Goal: Navigation & Orientation: Find specific page/section

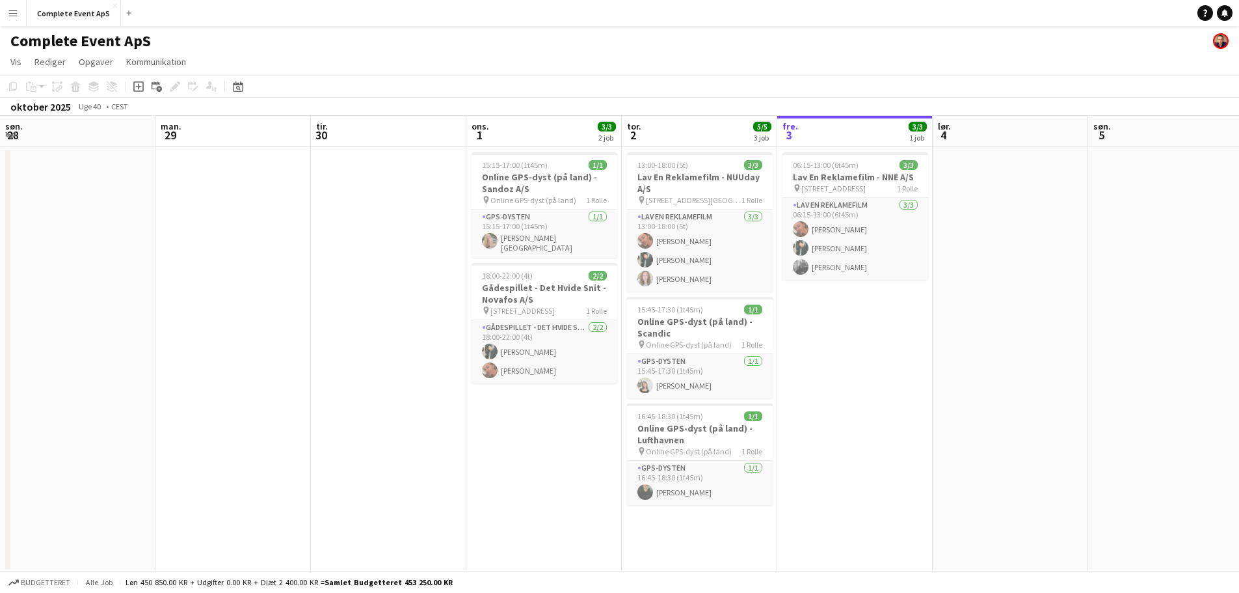
scroll to position [0, 508]
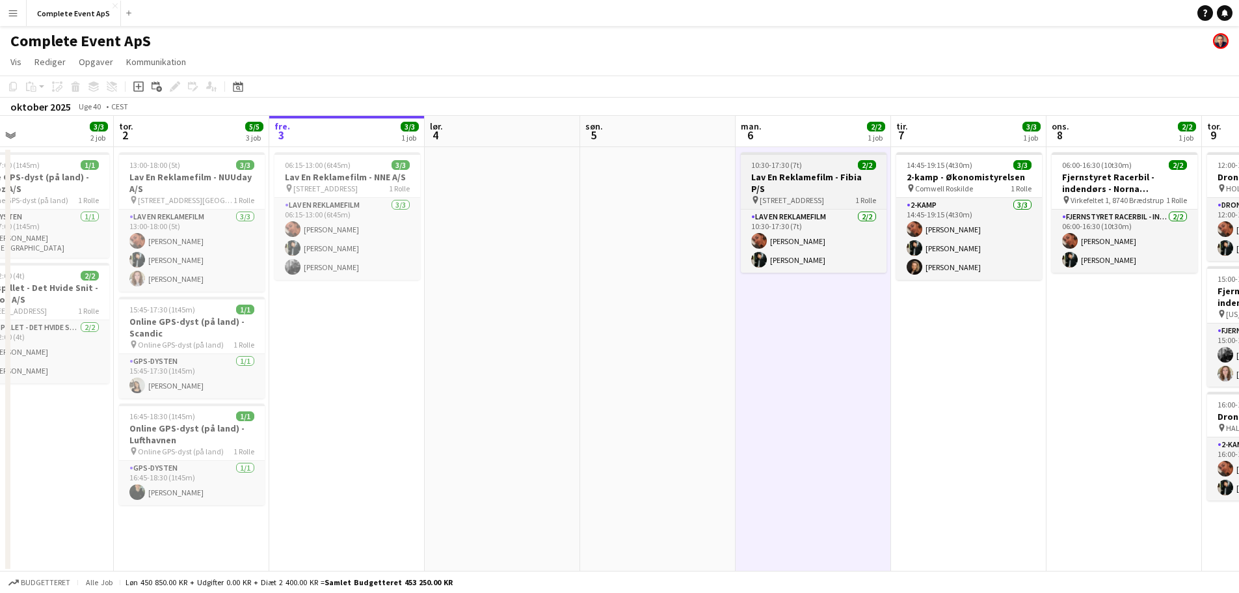
click at [832, 169] on div "10:30-17:30 (7t) 2/2" at bounding box center [814, 165] width 146 height 10
click at [832, 170] on div "10:30-17:30 (7t) 2/2" at bounding box center [814, 165] width 146 height 10
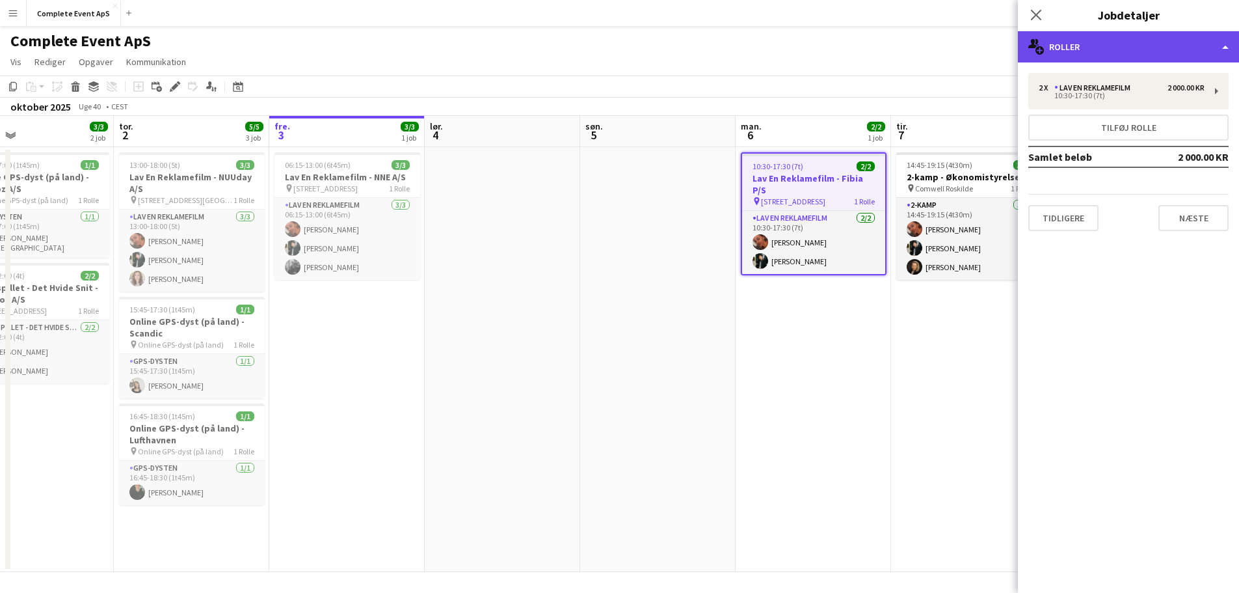
click at [1167, 42] on div "multiple-users-add Roller" at bounding box center [1128, 46] width 221 height 31
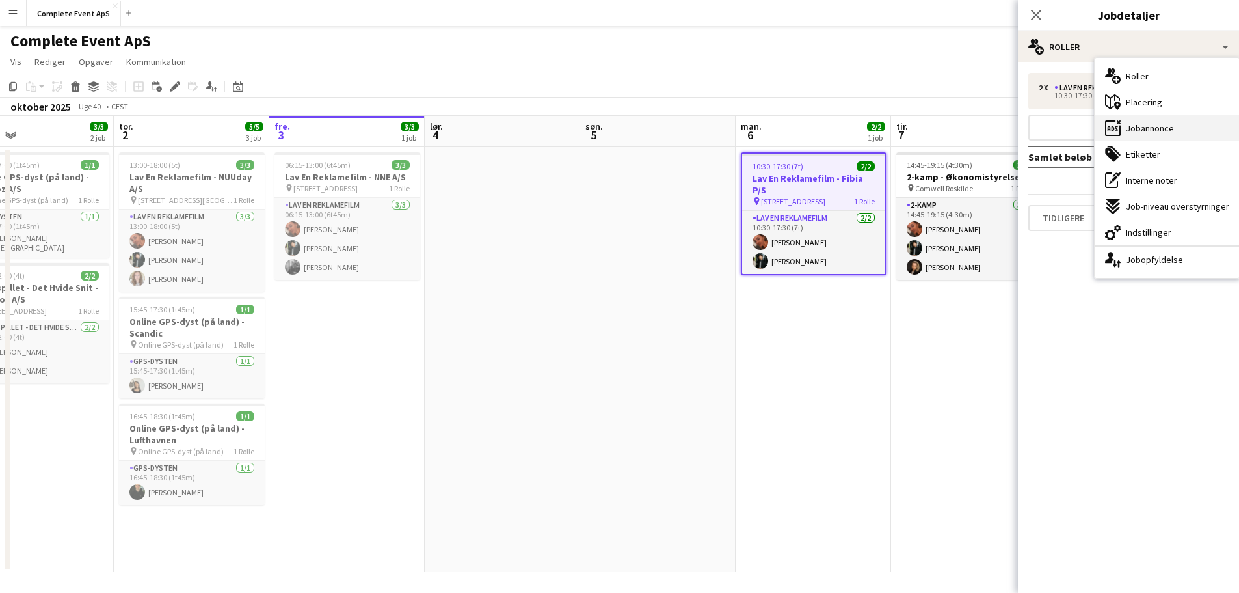
click at [1151, 122] on span "Jobannonce" at bounding box center [1150, 128] width 48 height 12
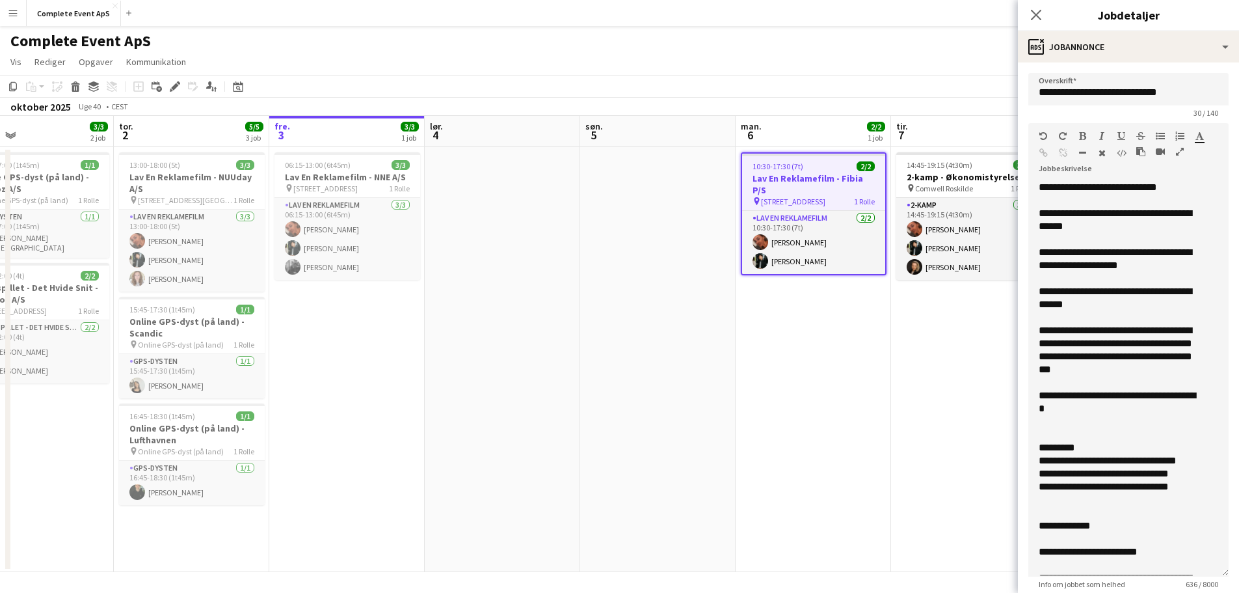
drag, startPoint x: 1216, startPoint y: 256, endPoint x: 1205, endPoint y: 574, distance: 317.6
click at [1205, 574] on div "**********" at bounding box center [1128, 378] width 200 height 395
click at [783, 385] on app-date-cell "10:30-17:30 (7t) 2/2 Lav En Reklamefilm - Fibia P/S pin [STREET_ADDRESS] Rolle …" at bounding box center [813, 359] width 155 height 425
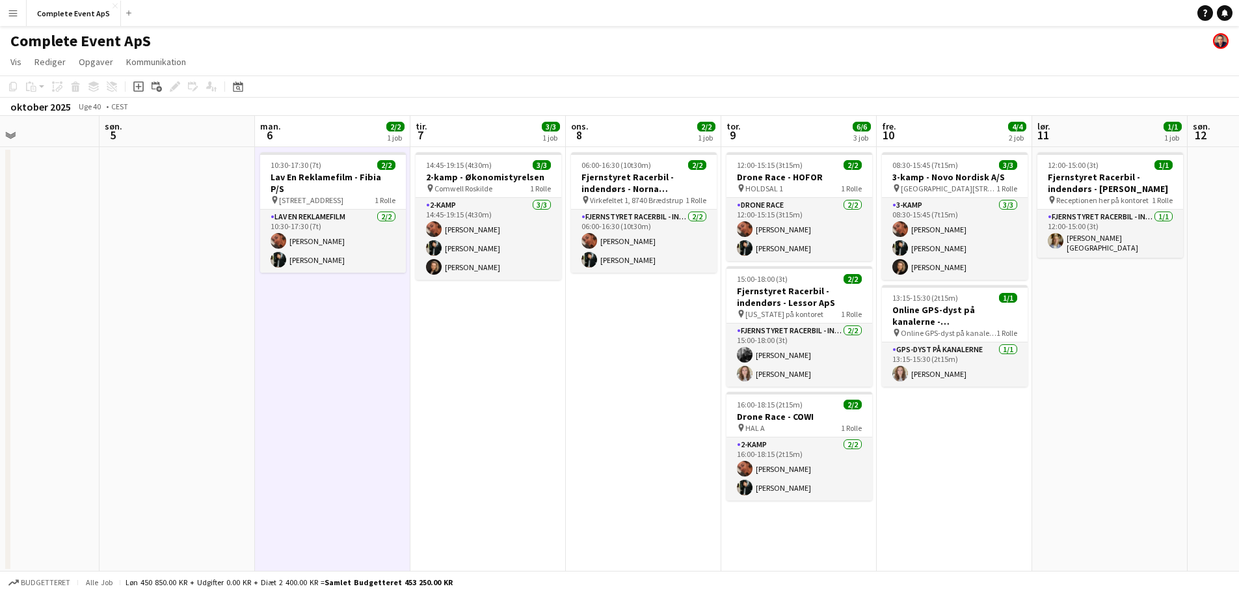
drag, startPoint x: 844, startPoint y: 451, endPoint x: 363, endPoint y: 429, distance: 481.2
click at [362, 425] on app-calendar-viewport "tor. 2 5/5 3 job fre. 3 3/3 1 job lør. 4 søn. 5 man. 6 2/2 1 job tir. 7 3/3 1 j…" at bounding box center [619, 344] width 1239 height 456
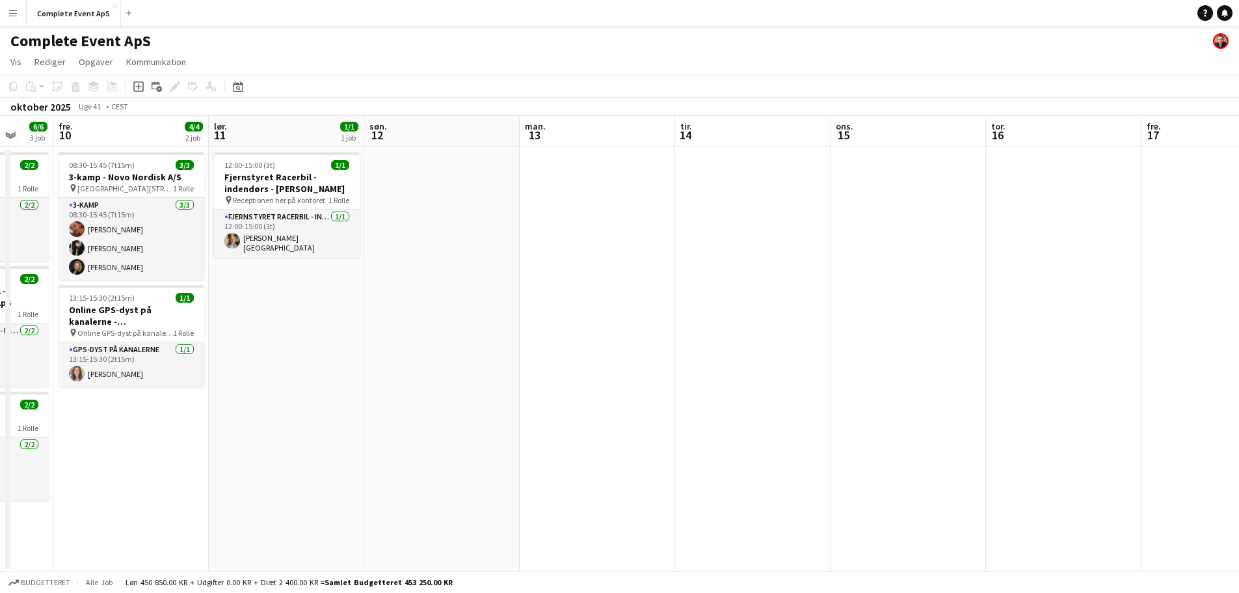
drag, startPoint x: 1116, startPoint y: 321, endPoint x: 137, endPoint y: 260, distance: 980.3
click at [138, 261] on app-calendar-viewport "tir. 7 3/3 1 job ons. 8 2/2 1 job tor. 9 6/6 3 job fre. 10 4/4 2 job lør. 11 1/…" at bounding box center [619, 344] width 1239 height 456
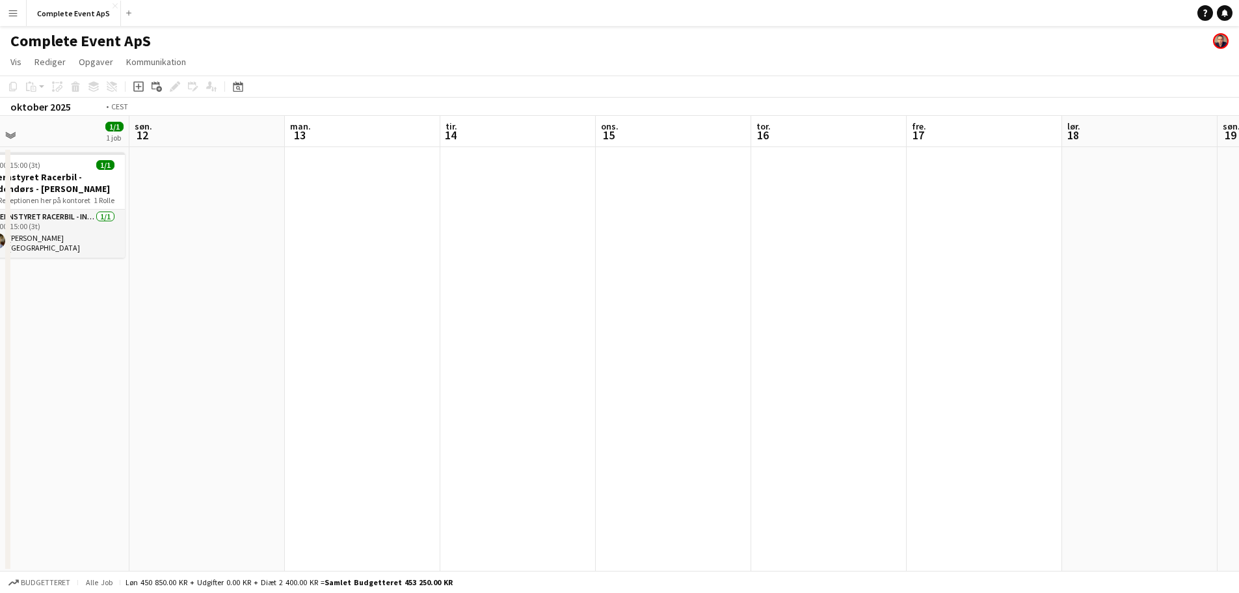
drag, startPoint x: 543, startPoint y: 323, endPoint x: 91, endPoint y: 287, distance: 452.9
click at [77, 290] on app-calendar-viewport "ons. 8 2/2 1 job tor. 9 6/6 3 job fre. 10 4/4 2 job lør. 11 1/1 1 job søn. 12 m…" at bounding box center [619, 344] width 1239 height 456
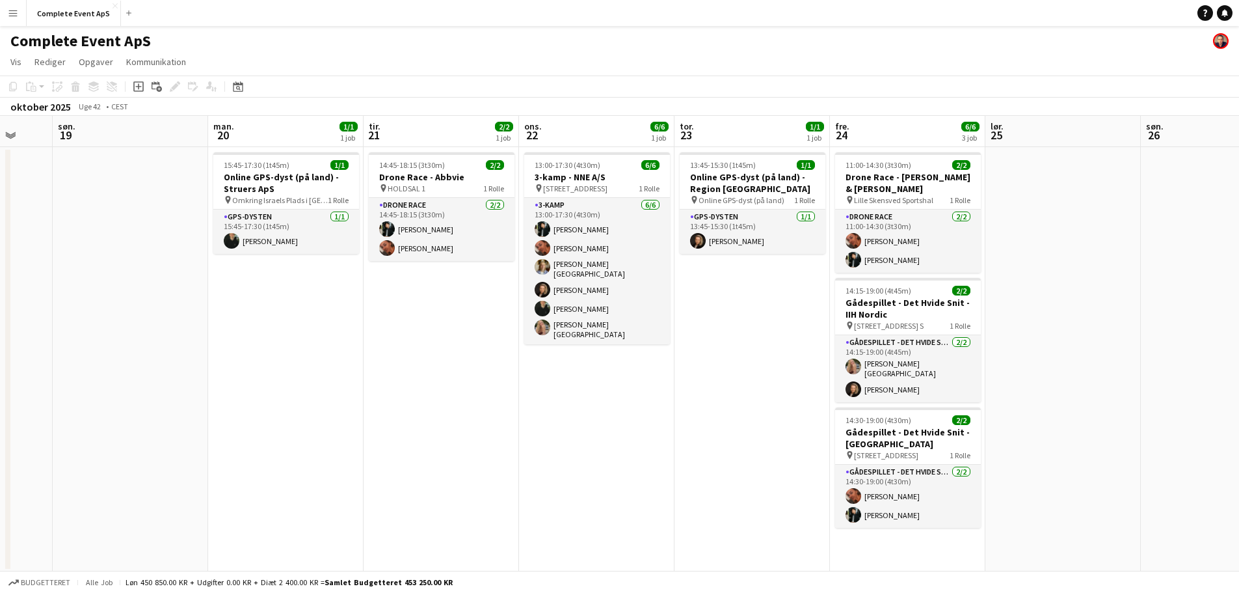
drag, startPoint x: 781, startPoint y: 386, endPoint x: 110, endPoint y: 310, distance: 675.5
click at [113, 312] on app-calendar-viewport "tor. 16 fre. 17 lør. 18 søn. 19 man. 20 1/1 1 job tir. 21 2/2 1 job ons. 22 6/6…" at bounding box center [619, 344] width 1239 height 456
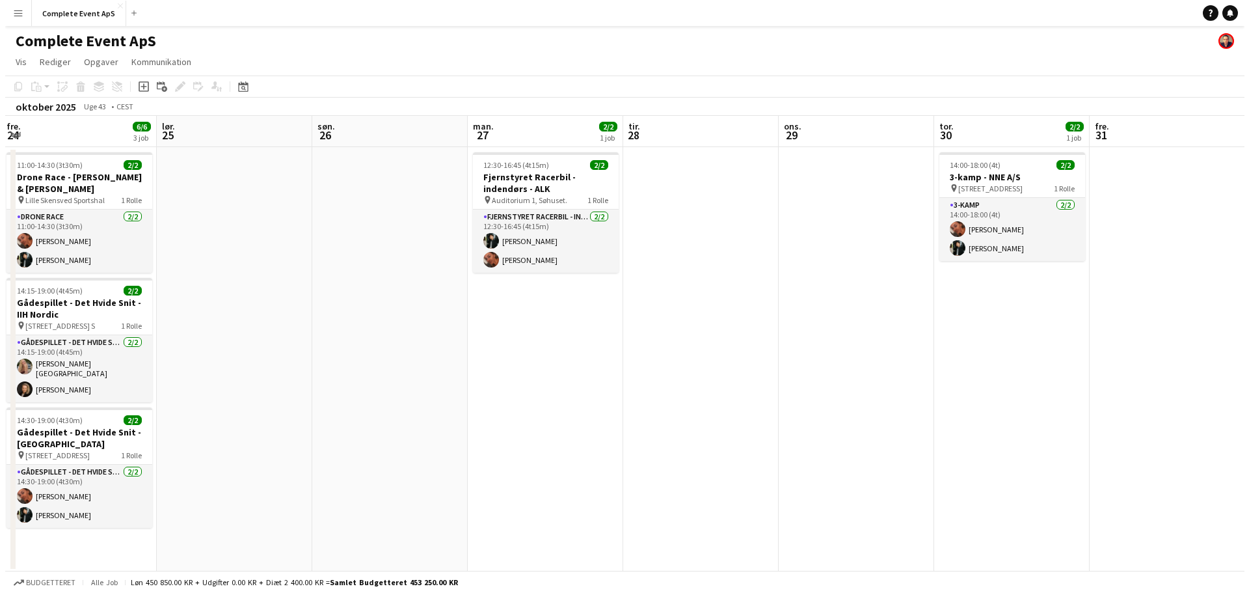
scroll to position [0, 426]
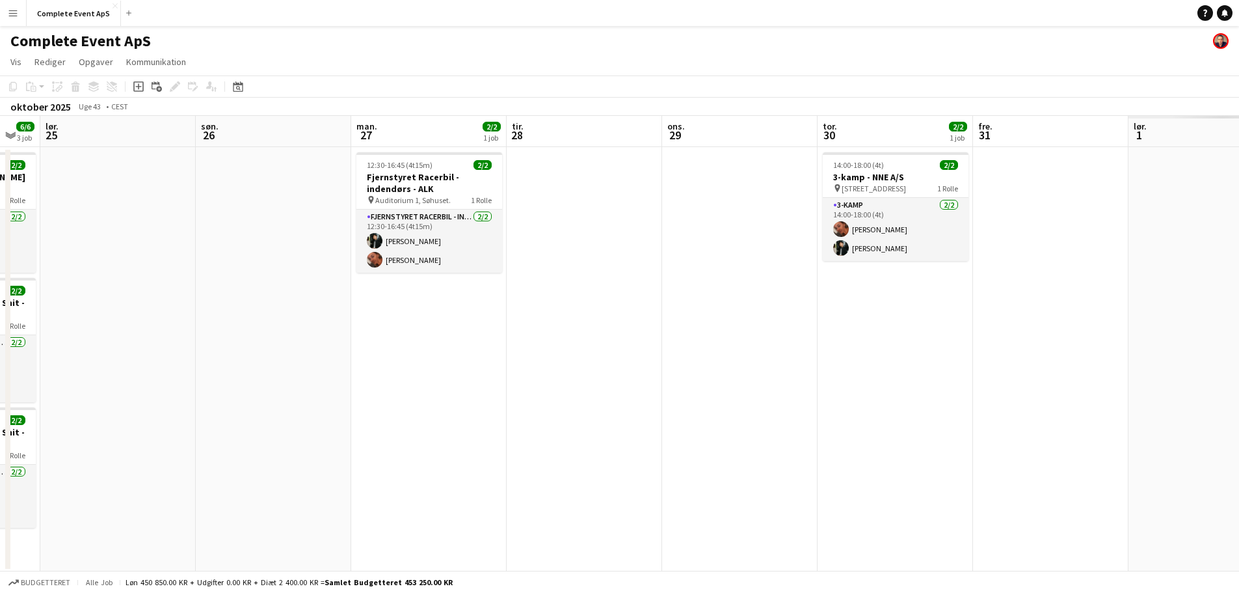
drag, startPoint x: 911, startPoint y: 403, endPoint x: 0, endPoint y: 379, distance: 911.7
click at [0, 381] on app-calendar-viewport "ons. 22 6/6 1 job tor. 23 1/1 1 job fre. 24 6/6 3 job lør. 25 søn. 26 man. 27 2…" at bounding box center [619, 344] width 1239 height 456
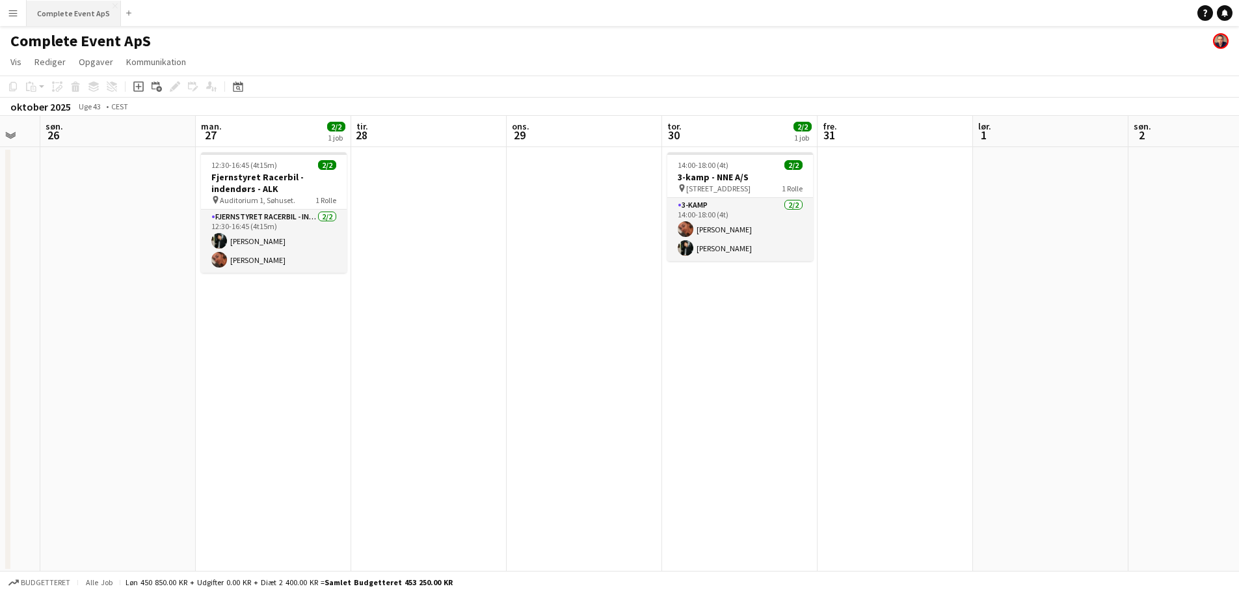
click at [60, 17] on button "Complete Event ApS Luk" at bounding box center [74, 13] width 94 height 25
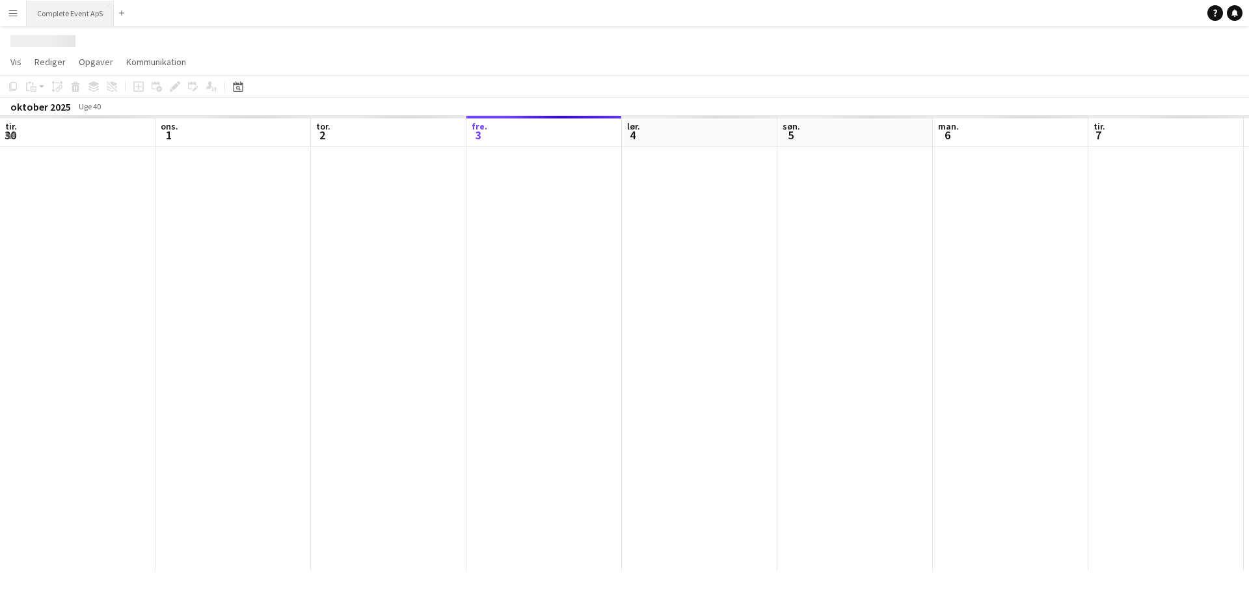
scroll to position [0, 311]
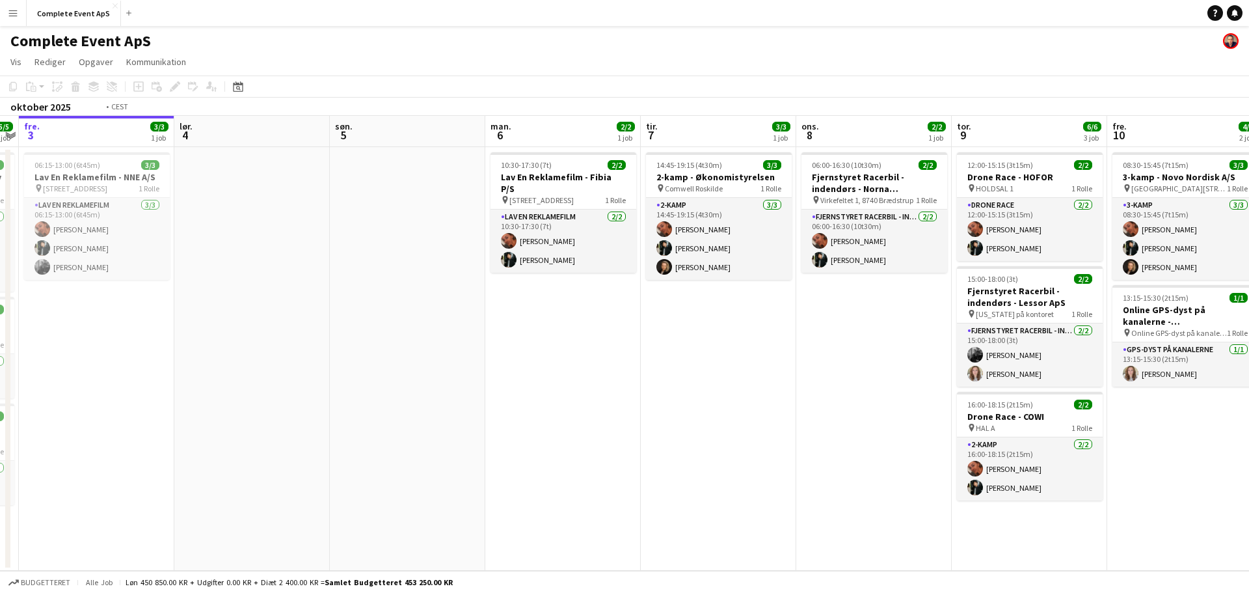
drag, startPoint x: 1019, startPoint y: 377, endPoint x: 65, endPoint y: 345, distance: 954.2
click at [87, 355] on app-calendar-viewport "tir. 30 ons. 1 3/3 2 job tor. 2 5/5 3 job fre. 3 3/3 1 job lør. 4 søn. 5 man. 6…" at bounding box center [624, 343] width 1249 height 455
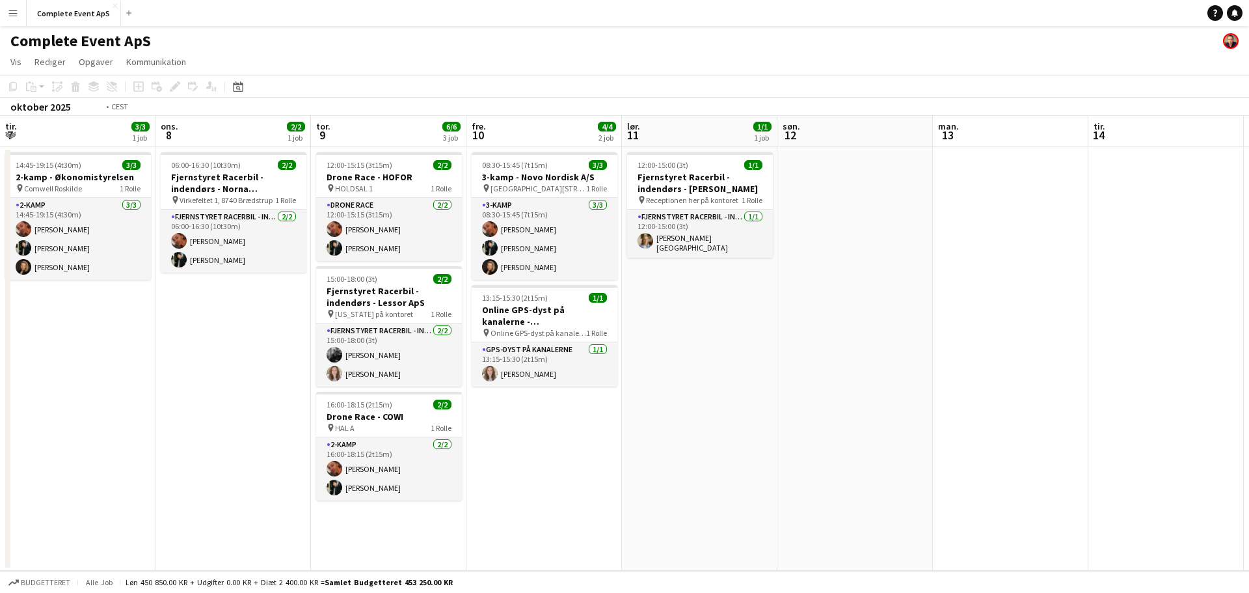
drag, startPoint x: 833, startPoint y: 440, endPoint x: 33, endPoint y: 360, distance: 804.7
click at [0, 365] on app-calendar-viewport "søn. 5 man. 6 2/2 1 job tir. 7 3/3 1 job ons. 8 2/2 1 job tor. 9 6/6 3 job fre.…" at bounding box center [624, 343] width 1249 height 455
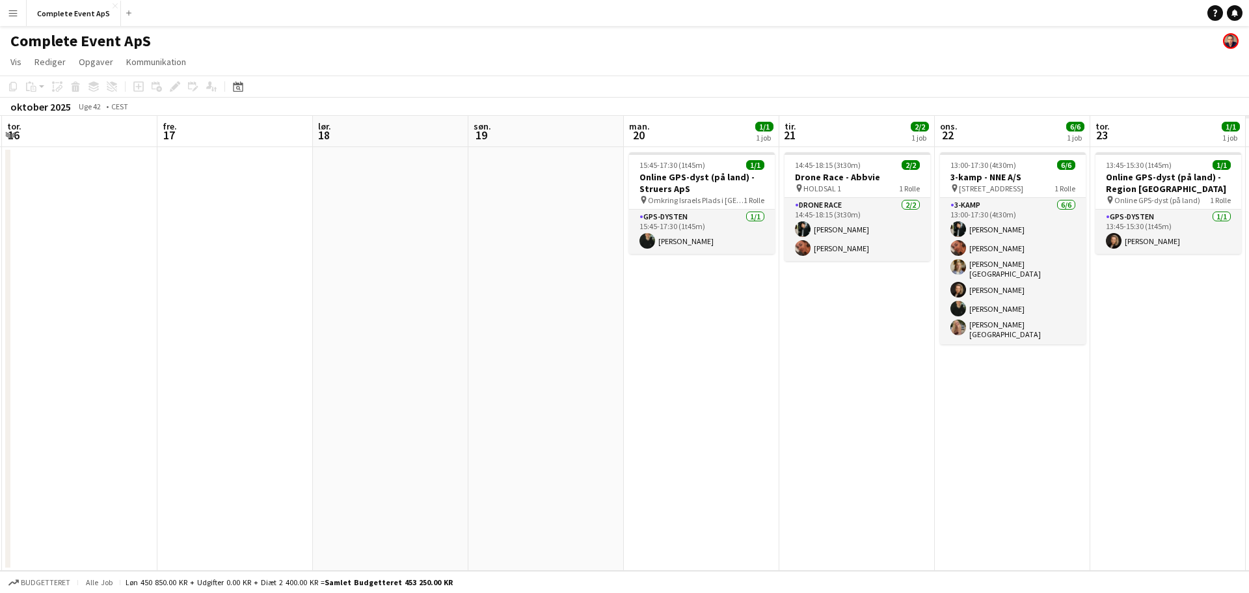
drag, startPoint x: 762, startPoint y: 432, endPoint x: 27, endPoint y: 346, distance: 740.1
click at [0, 362] on app-calendar-viewport "man. 13 tir. 14 ons. 15 tor. 16 fre. 17 lør. 18 søn. 19 man. 20 1/1 1 job tir. …" at bounding box center [624, 343] width 1249 height 455
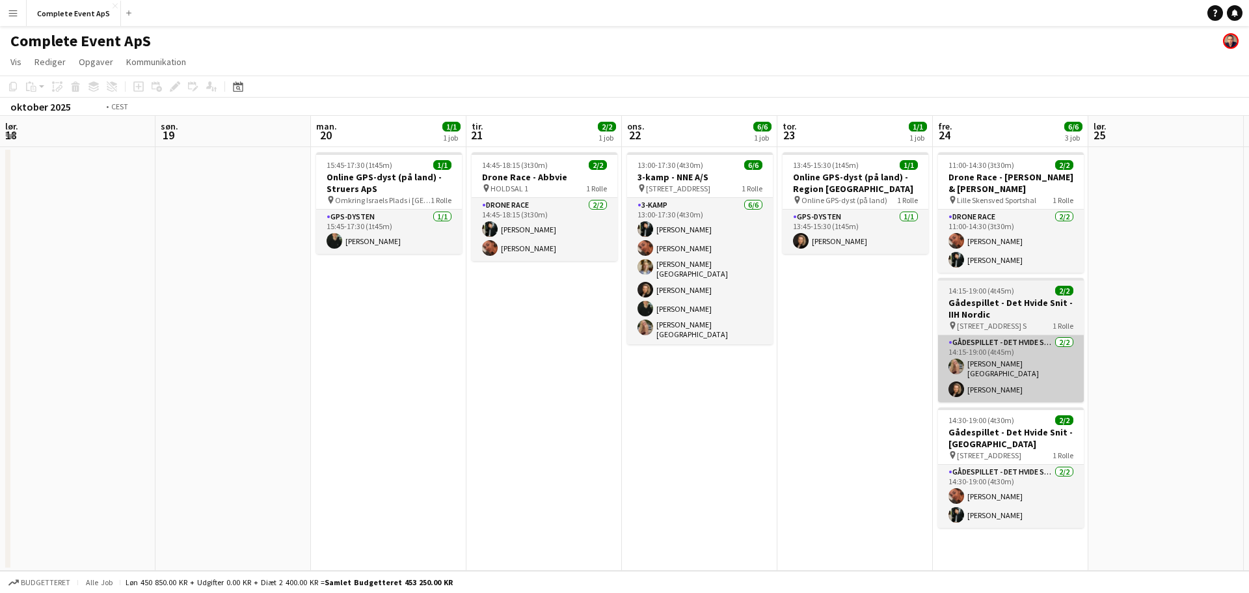
drag, startPoint x: 352, startPoint y: 411, endPoint x: 111, endPoint y: 368, distance: 244.6
click at [114, 369] on app-calendar-viewport "tor. 16 fre. 17 lør. 18 søn. 19 man. 20 1/1 1 job tir. 21 2/2 1 job ons. 22 6/6…" at bounding box center [624, 343] width 1249 height 455
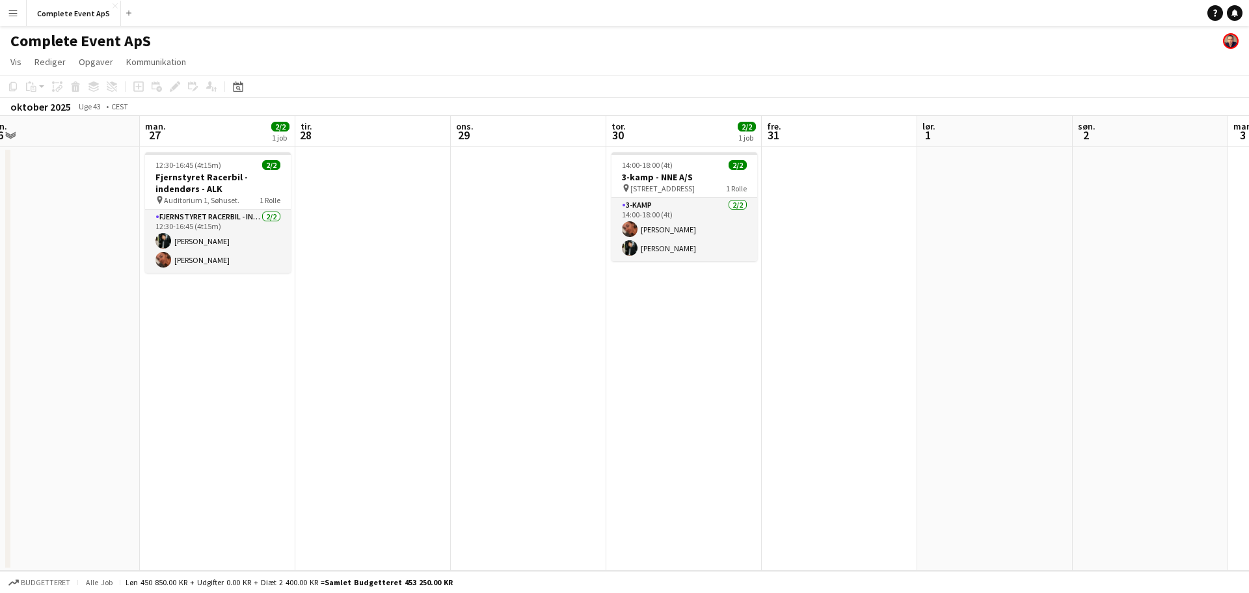
scroll to position [0, 492]
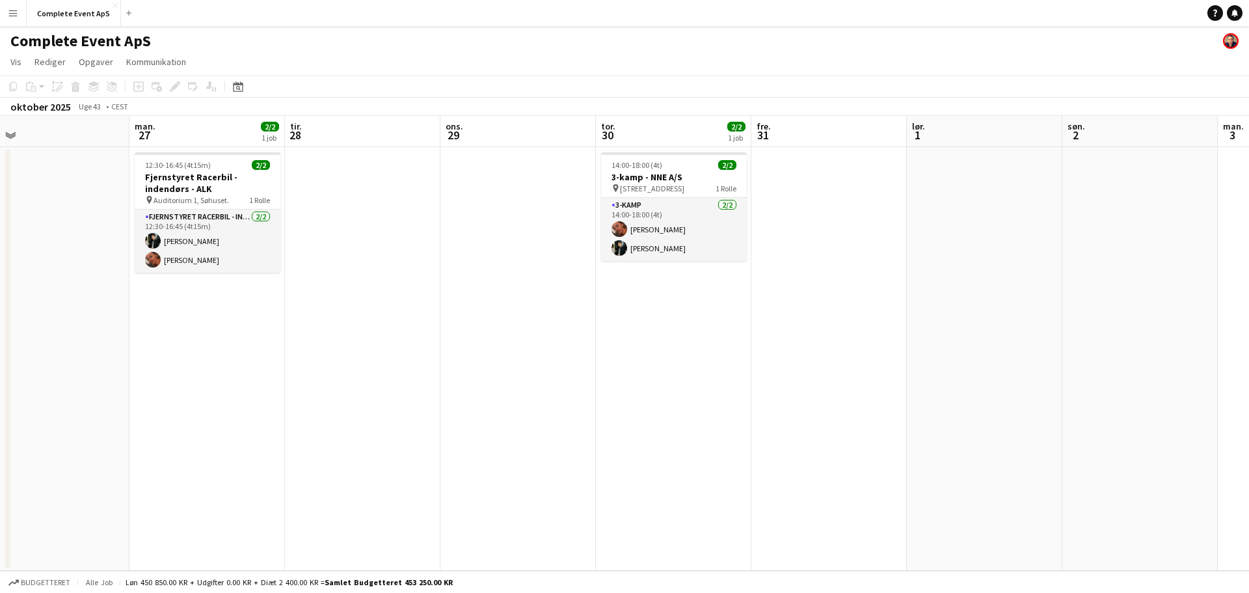
drag, startPoint x: 891, startPoint y: 444, endPoint x: 569, endPoint y: 418, distance: 322.4
click at [569, 418] on app-calendar-viewport "tor. 23 1/1 1 job fre. 24 6/6 3 job lør. 25 søn. 26 man. 27 2/2 1 job tir. 28 o…" at bounding box center [624, 343] width 1249 height 455
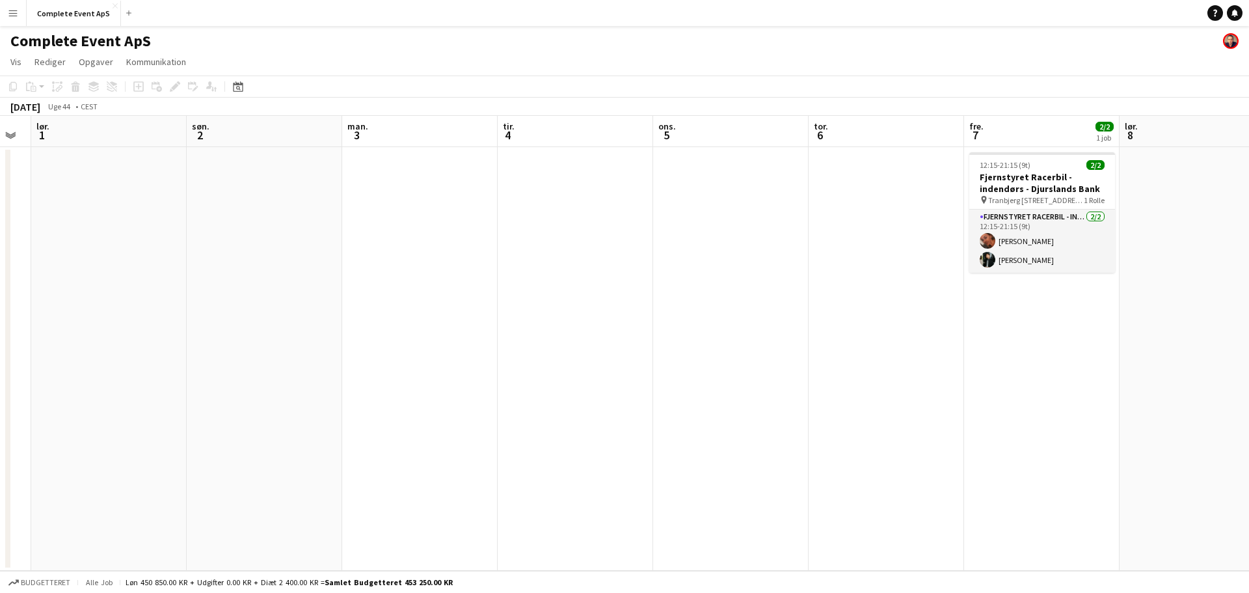
drag, startPoint x: 784, startPoint y: 370, endPoint x: 73, endPoint y: 305, distance: 714.0
click at [73, 305] on app-calendar-viewport "ons. 29 tor. 30 2/2 1 job fre. 31 lør. 1 søn. 2 man. 3 tir. 4 ons. 5 tor. 6 fre…" at bounding box center [624, 343] width 1249 height 455
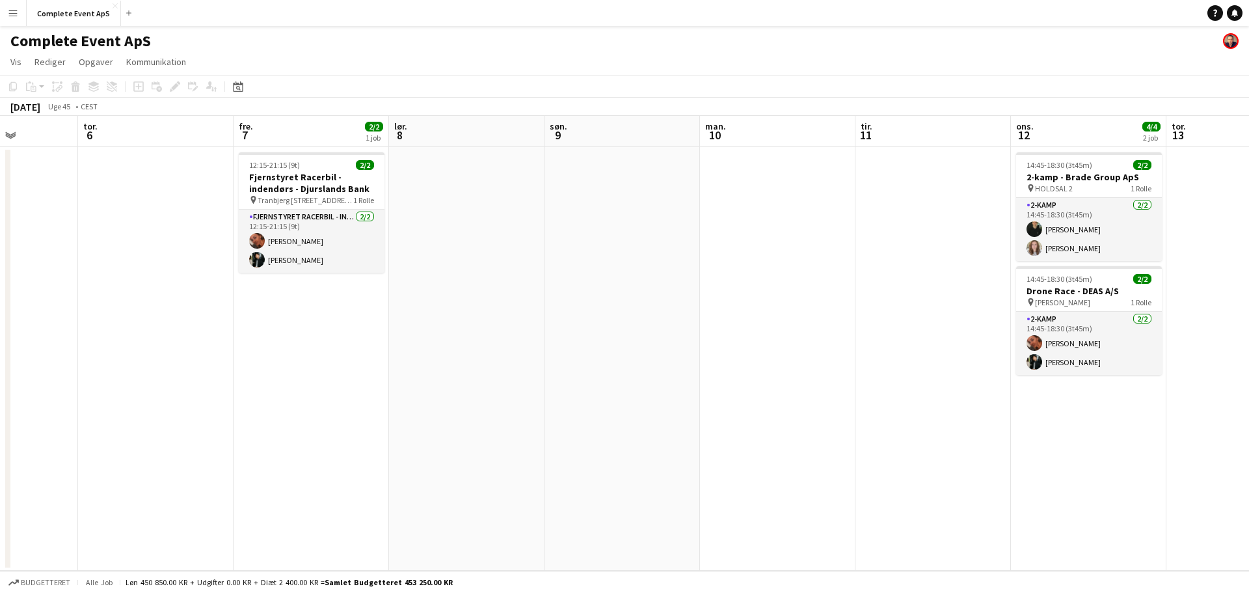
drag, startPoint x: 814, startPoint y: 394, endPoint x: 127, endPoint y: 293, distance: 694.4
click at [0, 280] on app-calendar-viewport "man. 3 tir. 4 ons. 5 tor. 6 fre. 7 2/2 1 job lør. 8 søn. 9 man. 10 tir. 11 ons.…" at bounding box center [624, 343] width 1249 height 455
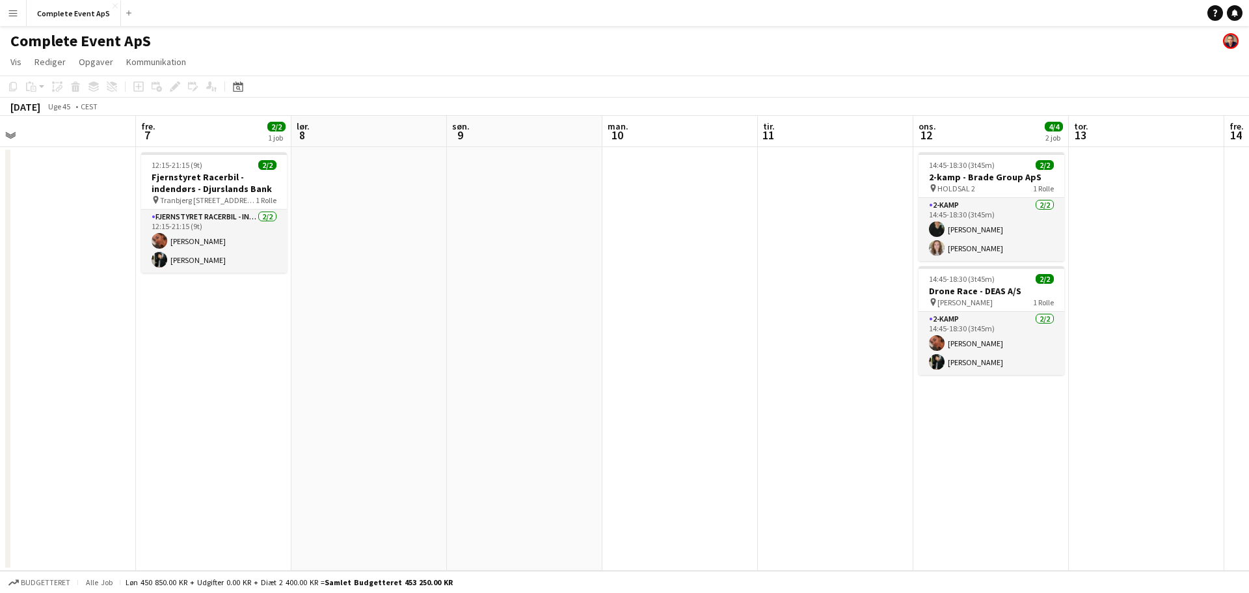
scroll to position [0, 466]
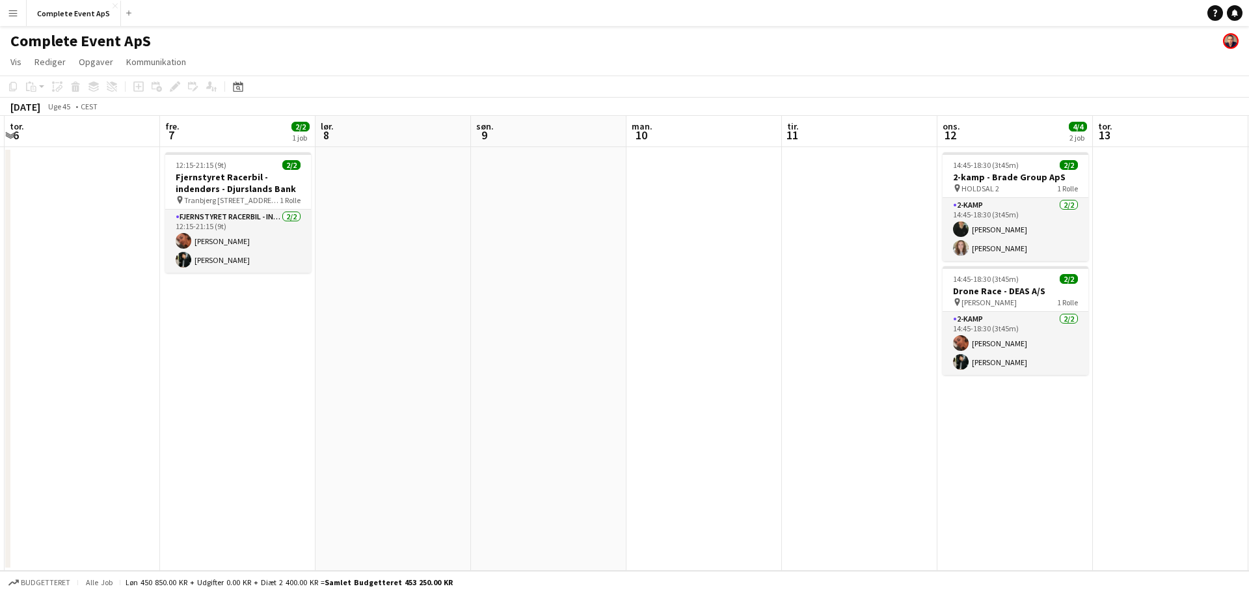
drag, startPoint x: 883, startPoint y: 397, endPoint x: 297, endPoint y: 338, distance: 589.7
click at [299, 338] on app-calendar-viewport "man. 3 tir. 4 ons. 5 tor. 6 fre. 7 2/2 1 job lør. 8 søn. 9 man. 10 tir. 11 ons.…" at bounding box center [624, 343] width 1249 height 455
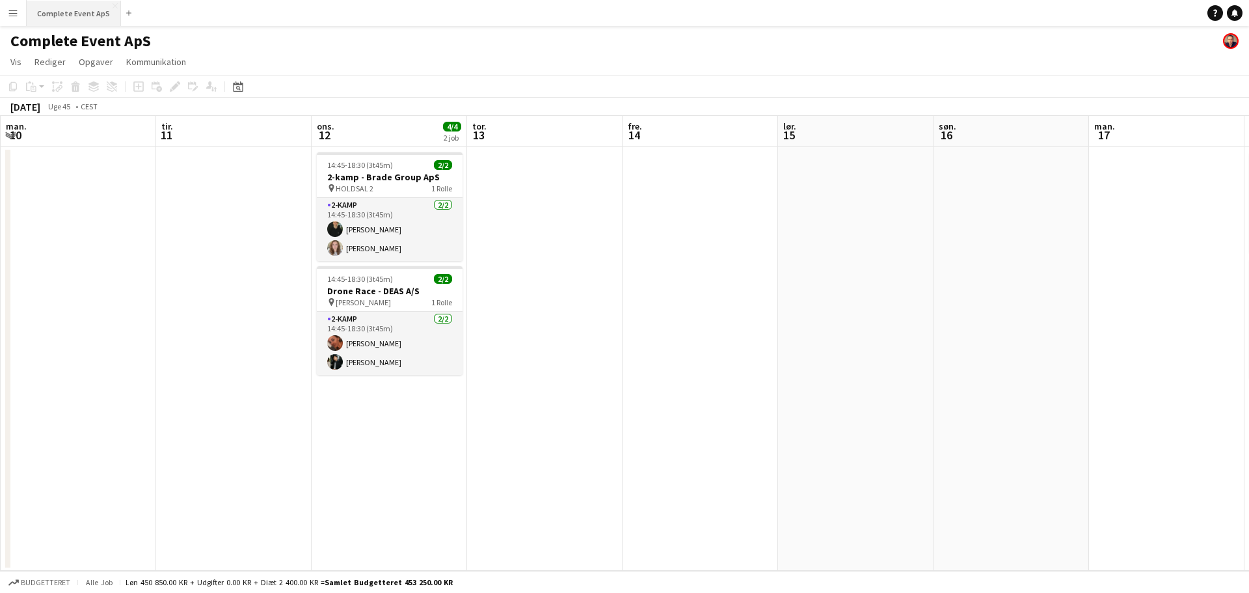
click at [83, 9] on button "Complete Event ApS Luk" at bounding box center [74, 13] width 94 height 25
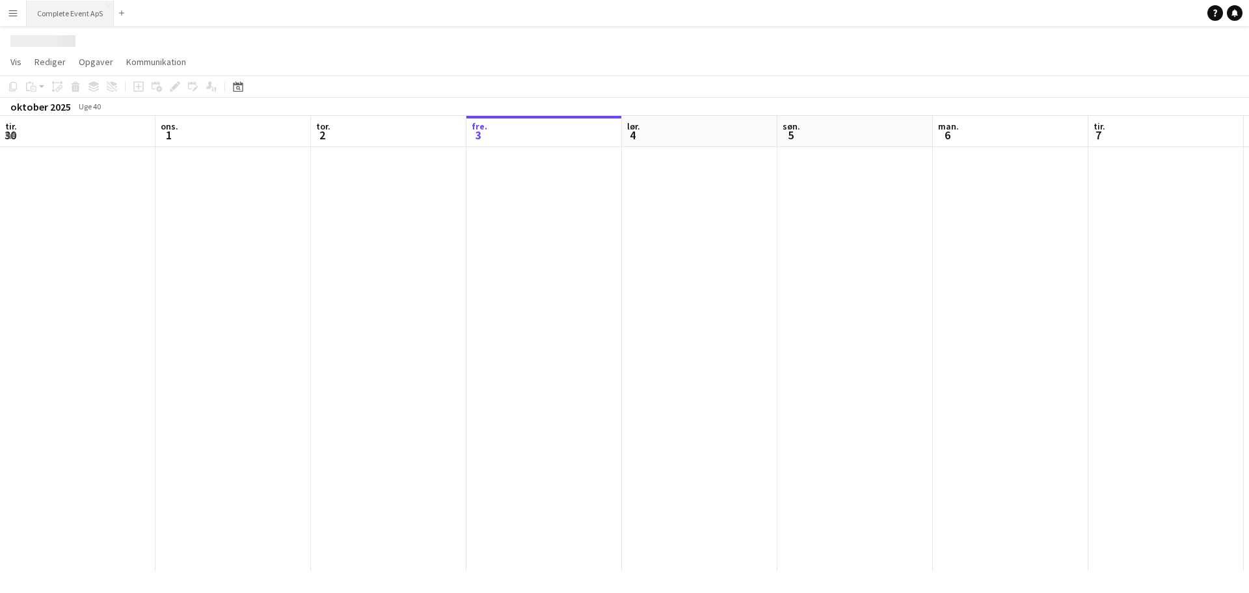
scroll to position [0, 311]
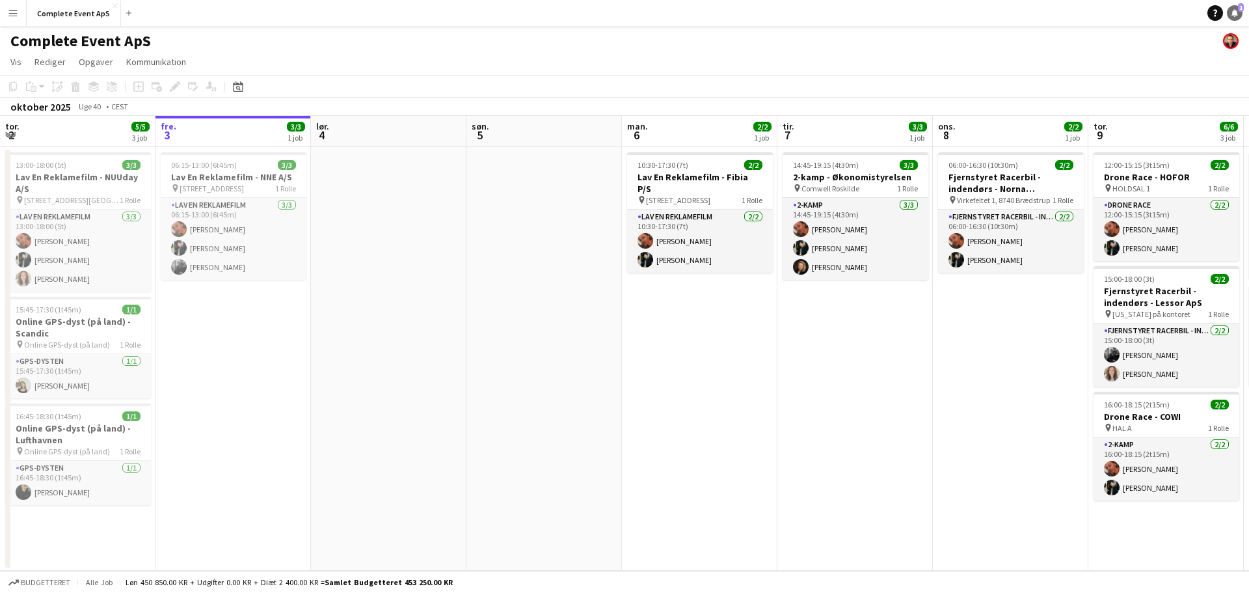
click at [1235, 11] on icon "Notifikationer" at bounding box center [1235, 13] width 8 height 8
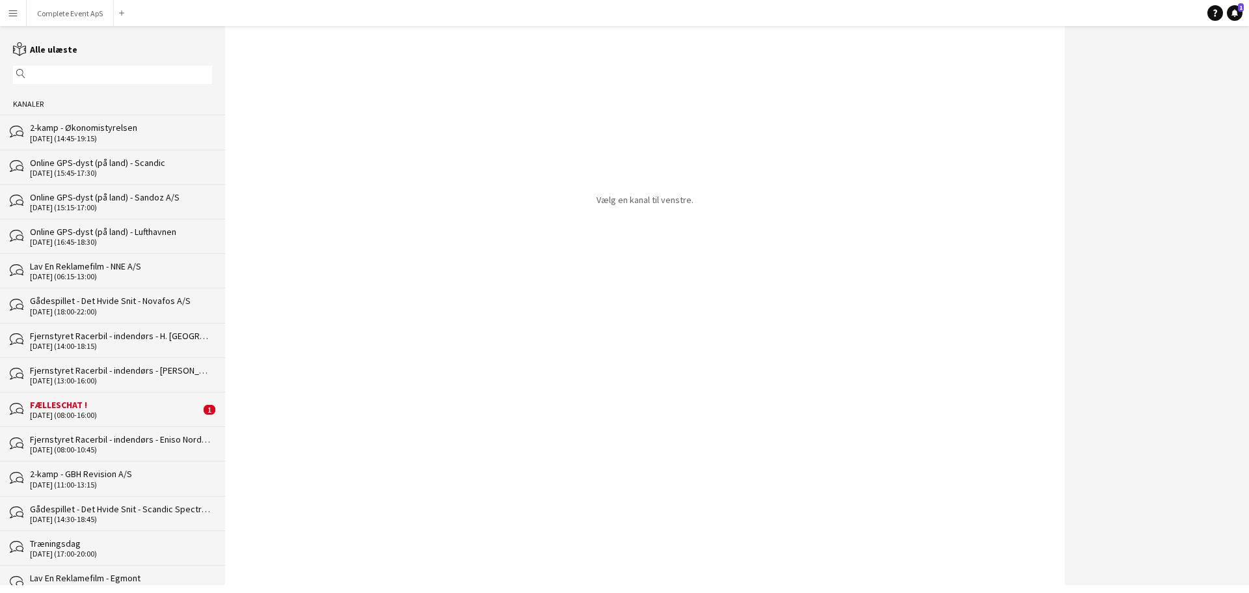
click at [94, 402] on div "FÆLLESCHAT !" at bounding box center [115, 405] width 170 height 12
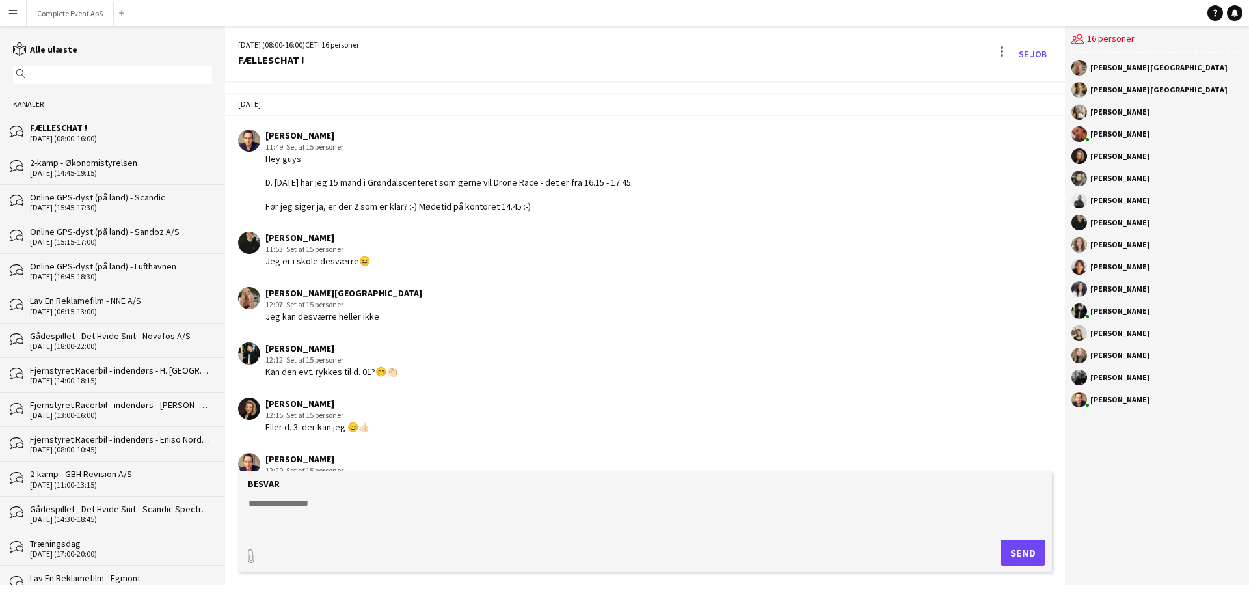
scroll to position [2030, 0]
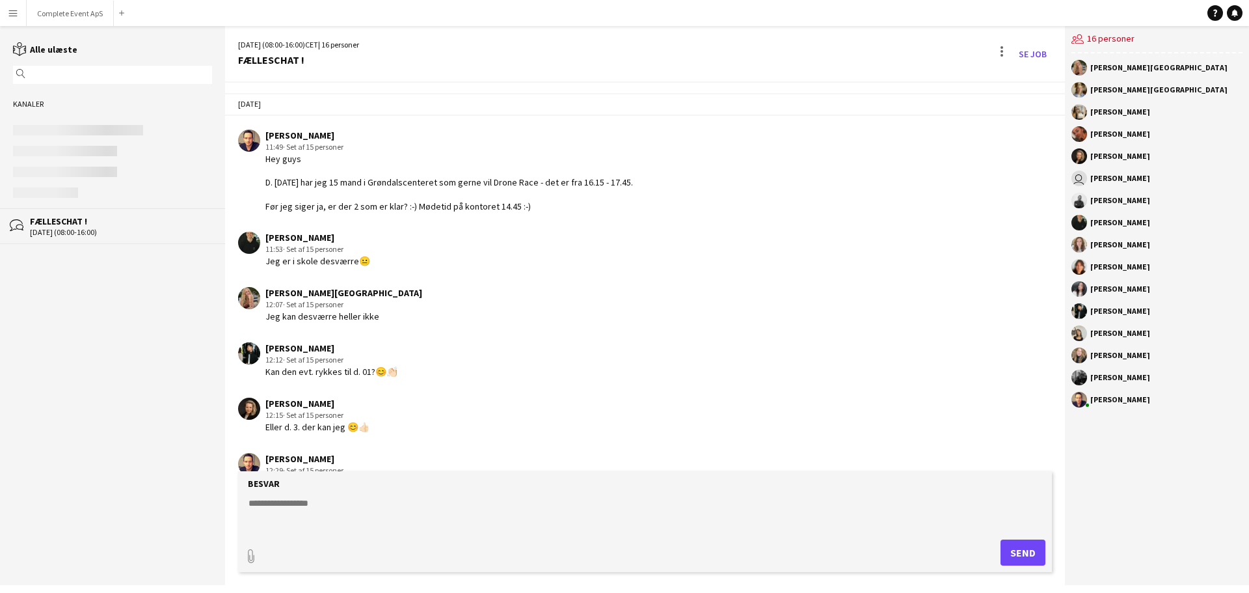
scroll to position [2030, 0]
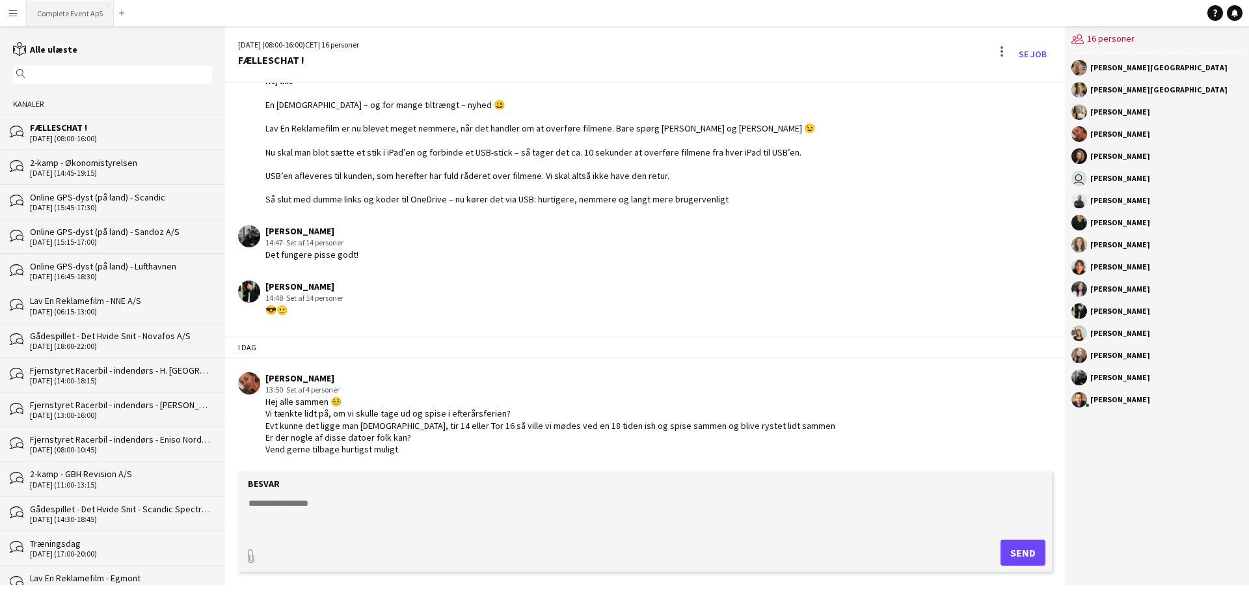
click at [69, 10] on button "Complete Event ApS Luk" at bounding box center [70, 13] width 87 height 25
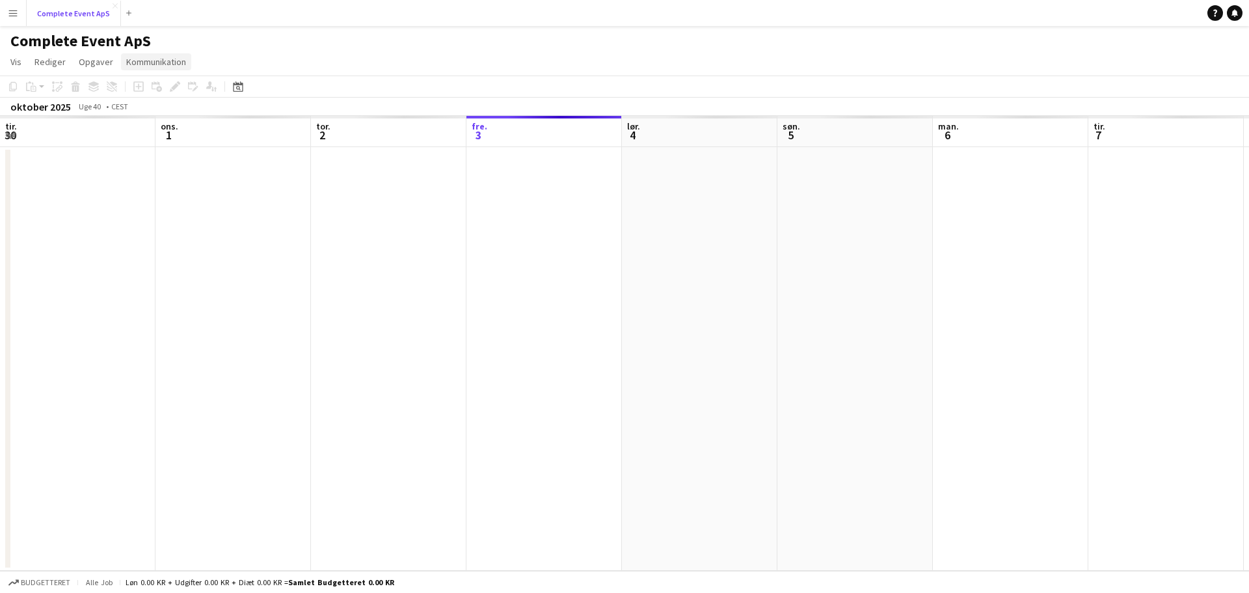
scroll to position [0, 311]
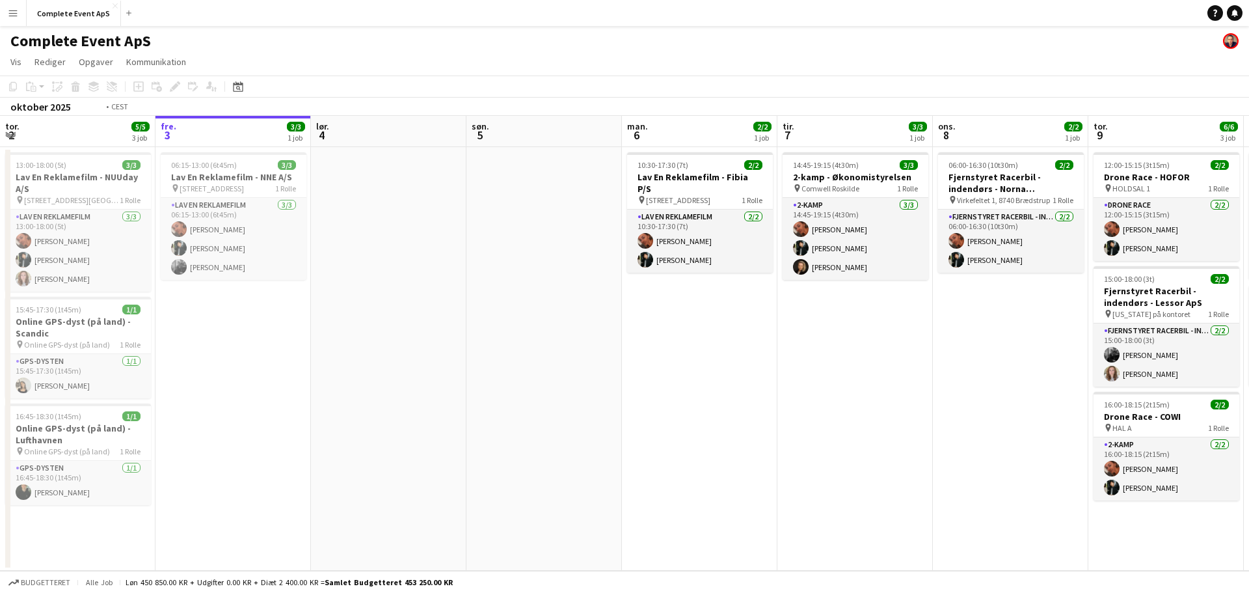
drag, startPoint x: 930, startPoint y: 370, endPoint x: 3, endPoint y: 238, distance: 935.7
click at [0, 240] on app-calendar-viewport "tir. 30 ons. 1 3/3 2 job tor. 2 5/5 3 job fre. 3 3/3 1 job lør. 4 søn. 5 man. 6…" at bounding box center [624, 343] width 1249 height 455
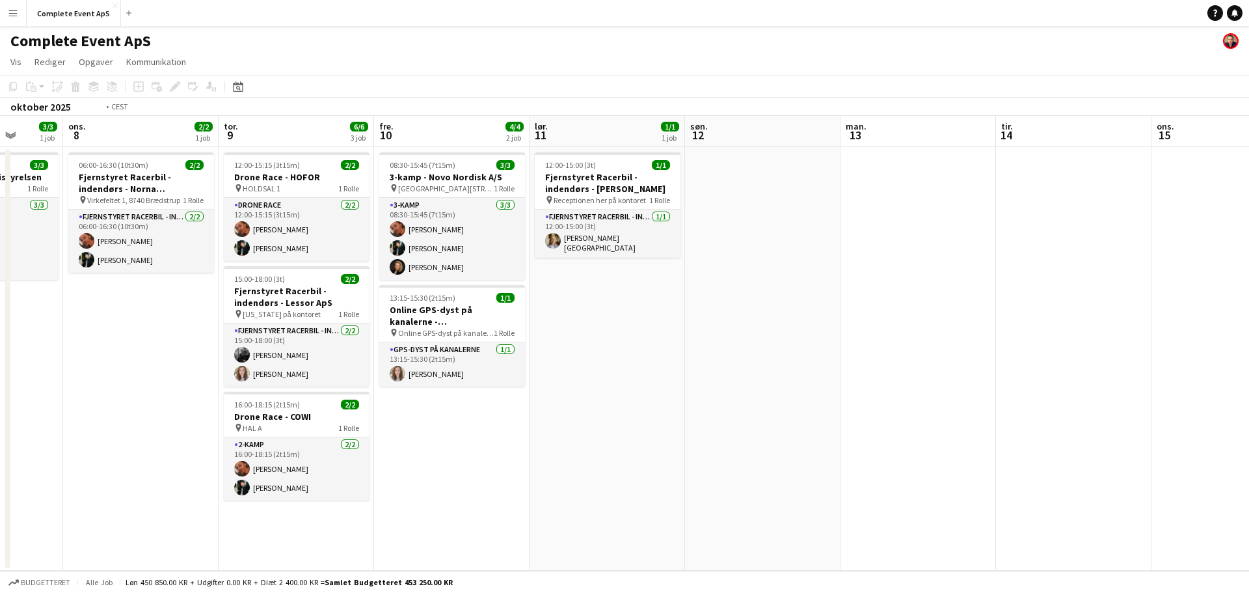
drag, startPoint x: 172, startPoint y: 276, endPoint x: 78, endPoint y: 263, distance: 95.2
click at [78, 263] on app-calendar-viewport "søn. 5 man. 6 2/2 1 job tir. 7 3/3 1 job ons. 8 2/2 1 job tor. 9 6/6 3 job fre.…" at bounding box center [624, 343] width 1249 height 455
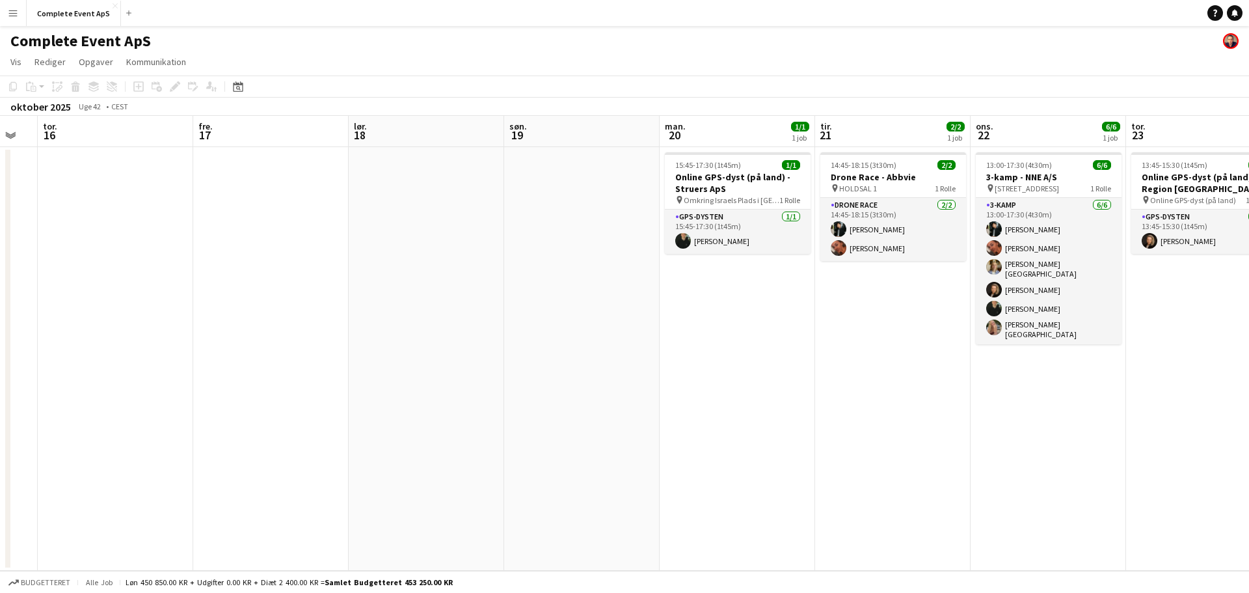
drag, startPoint x: 1035, startPoint y: 181, endPoint x: 722, endPoint y: 209, distance: 314.1
click at [722, 209] on app-calendar-viewport "man. 13 tir. 14 ons. 15 tor. 16 fre. 17 lør. 18 søn. 19 man. 20 1/1 1 job tir. …" at bounding box center [624, 343] width 1249 height 455
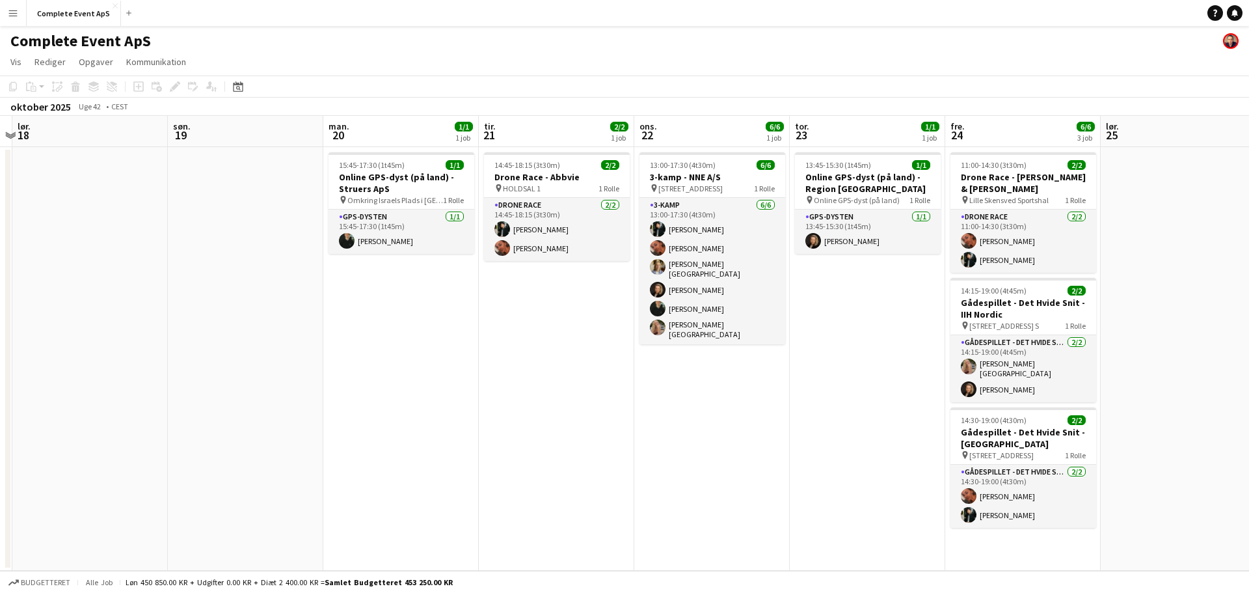
drag, startPoint x: 684, startPoint y: 200, endPoint x: 422, endPoint y: 228, distance: 263.6
click at [422, 228] on app-calendar-viewport "ons. 15 tor. 16 fre. 17 lør. 18 søn. 19 man. 20 1/1 1 job tir. 21 2/2 1 job ons…" at bounding box center [624, 343] width 1249 height 455
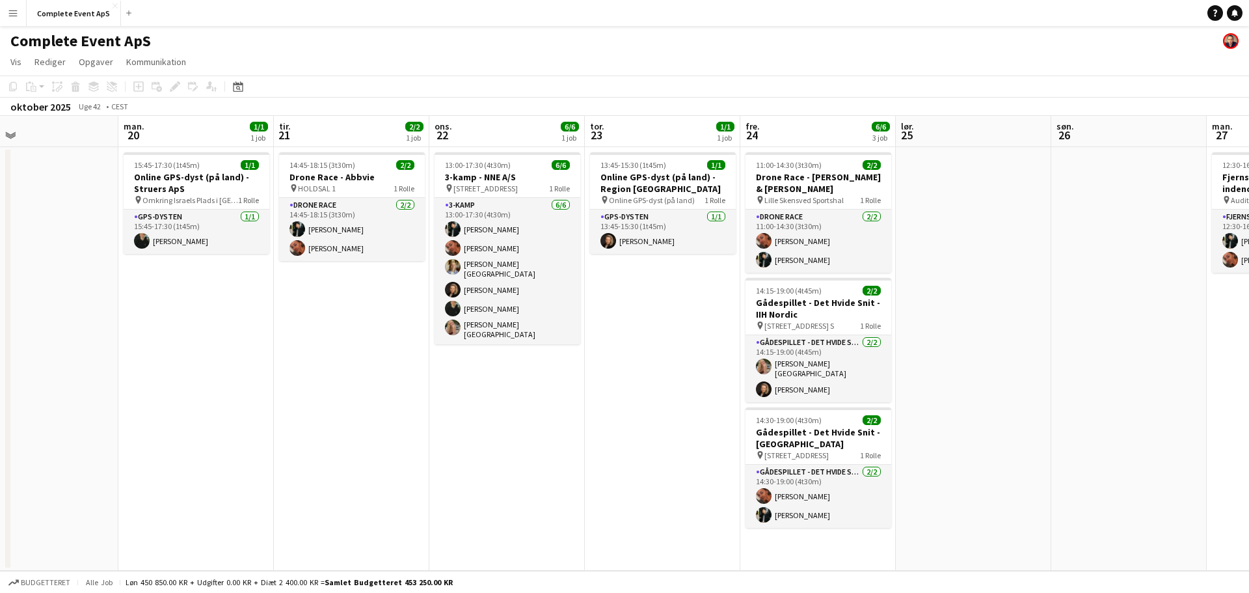
drag, startPoint x: 440, startPoint y: 237, endPoint x: 235, endPoint y: 217, distance: 205.9
click at [235, 217] on app-calendar-viewport "tor. 16 fre. 17 lør. 18 søn. 19 man. 20 1/1 1 job tir. 21 2/2 1 job ons. 22 6/6…" at bounding box center [624, 343] width 1249 height 455
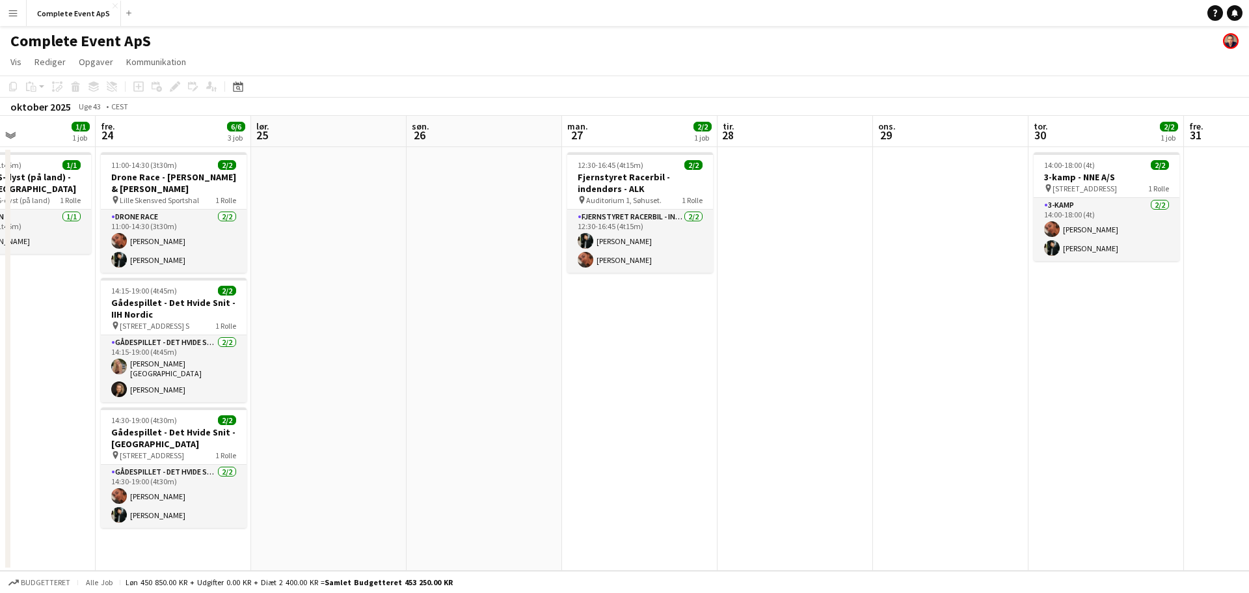
drag, startPoint x: 1008, startPoint y: 354, endPoint x: 344, endPoint y: 297, distance: 666.0
click at [344, 297] on app-calendar-viewport "tir. 21 2/2 1 job ons. 22 6/6 1 job tor. 23 1/1 1 job fre. 24 6/6 3 job lør. 25…" at bounding box center [624, 343] width 1249 height 455
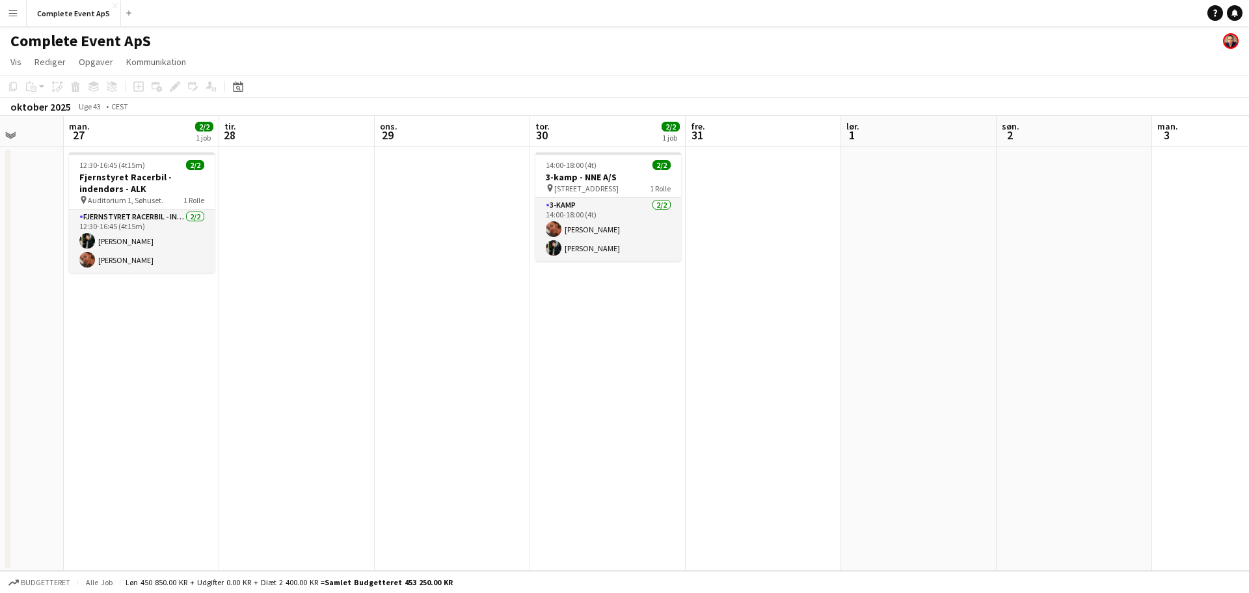
scroll to position [0, 405]
drag, startPoint x: 734, startPoint y: 280, endPoint x: 379, endPoint y: 269, distance: 355.3
click at [379, 269] on app-calendar-viewport "fre. 24 6/6 3 job lør. 25 søn. 26 man. 27 2/2 1 job tir. 28 ons. 29 tor. 30 2/2…" at bounding box center [624, 343] width 1249 height 455
drag, startPoint x: 72, startPoint y: 11, endPoint x: 82, endPoint y: 20, distance: 13.4
click at [72, 10] on button "Complete Event ApS Luk" at bounding box center [74, 13] width 94 height 25
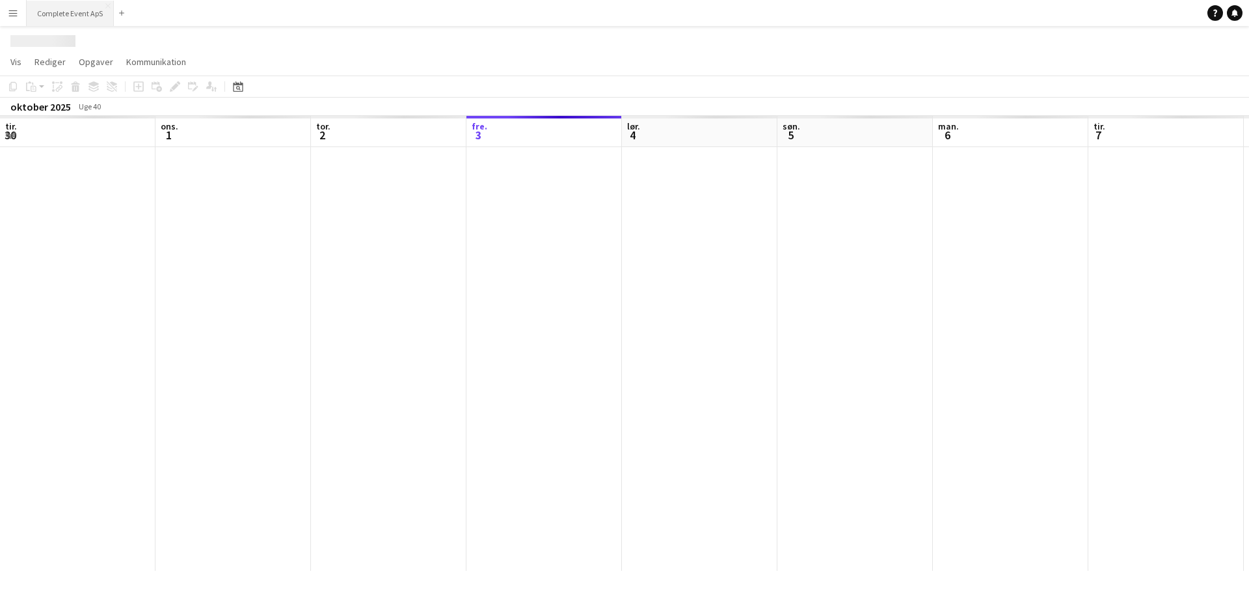
scroll to position [0, 311]
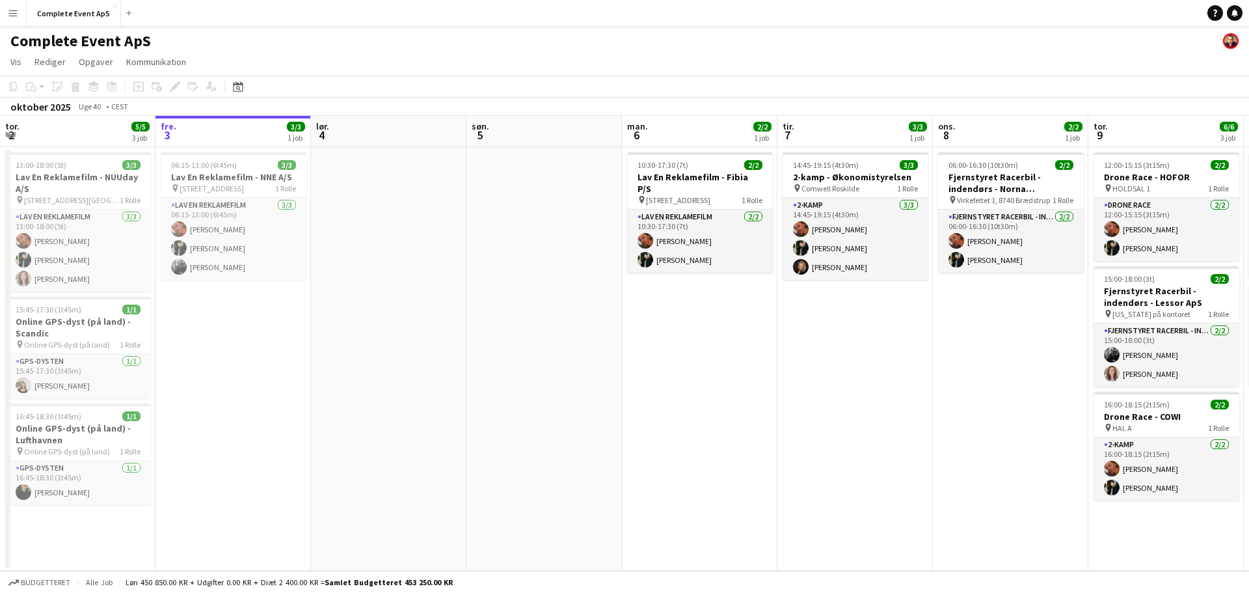
drag, startPoint x: 1237, startPoint y: 10, endPoint x: 1151, endPoint y: 2, distance: 86.3
click at [1237, 10] on icon "Notifikationer" at bounding box center [1235, 13] width 8 height 8
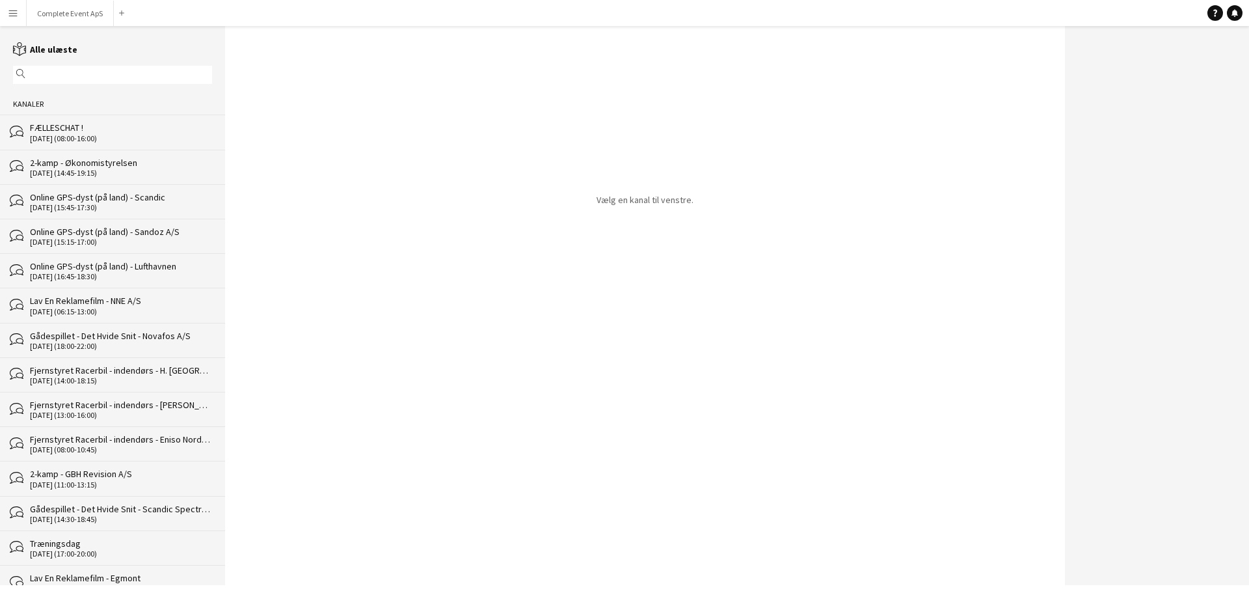
click at [164, 163] on div "2-kamp - Økonomistyrelsen" at bounding box center [121, 163] width 182 height 12
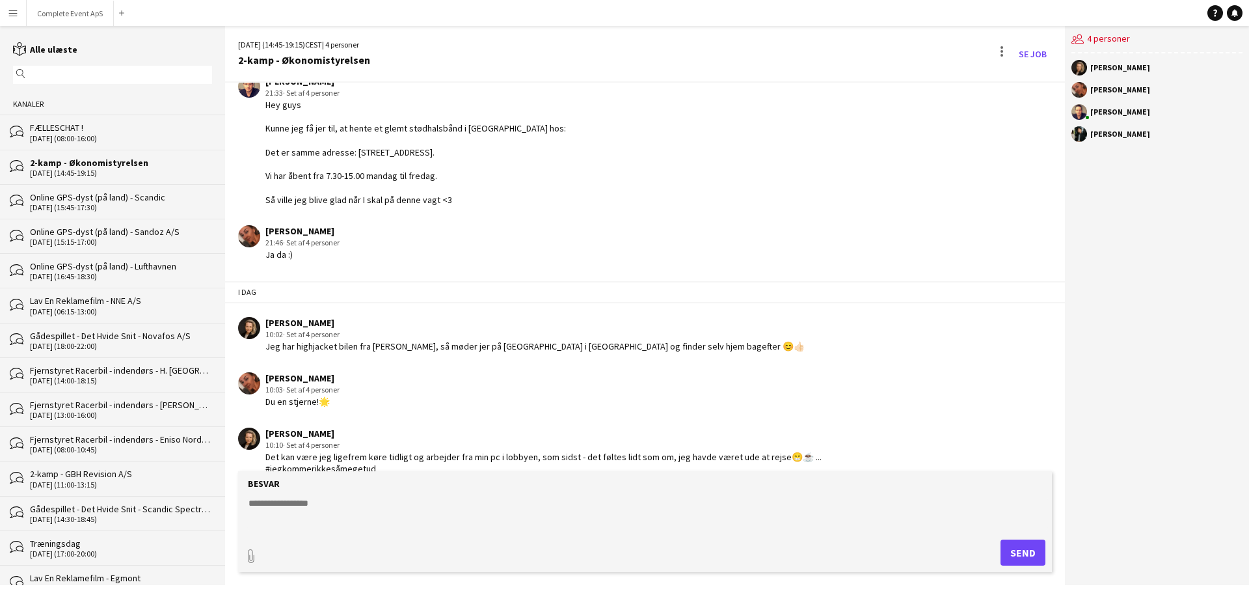
scroll to position [129, 0]
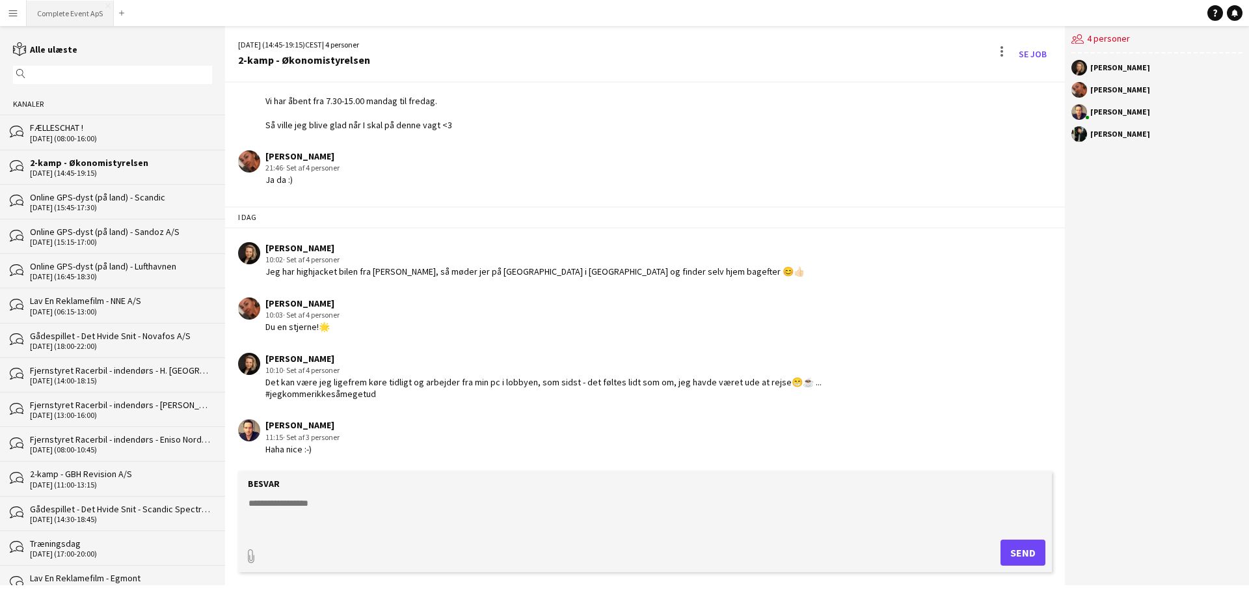
click at [74, 9] on button "Complete Event ApS Luk" at bounding box center [70, 13] width 87 height 25
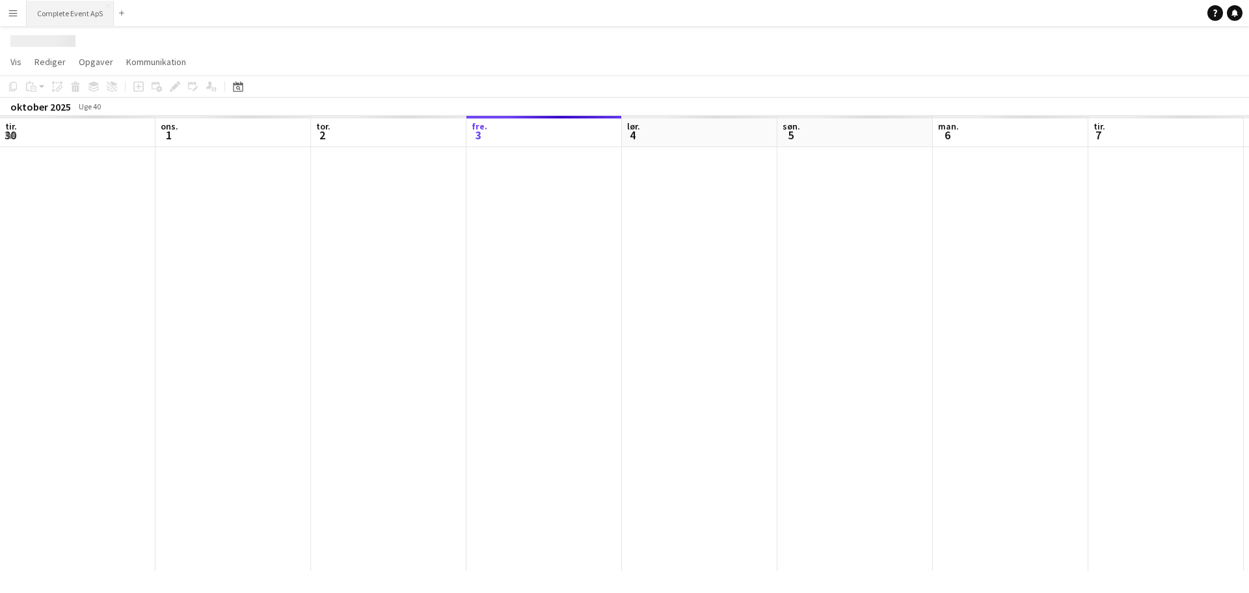
scroll to position [0, 311]
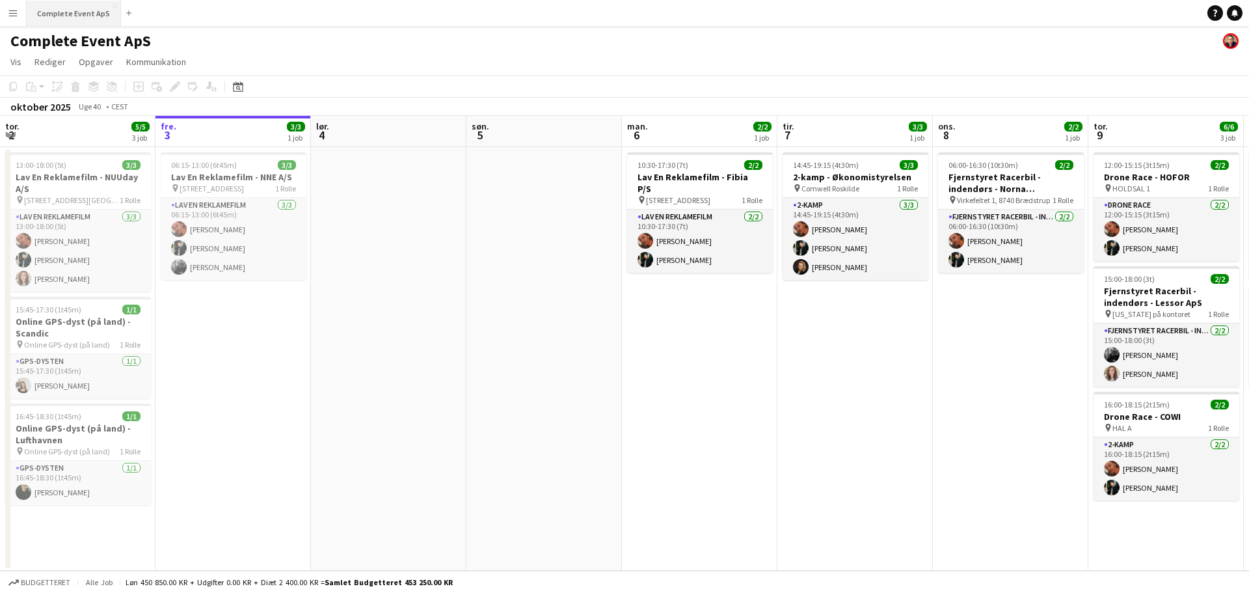
click at [74, 12] on button "Complete Event ApS Luk" at bounding box center [74, 13] width 94 height 25
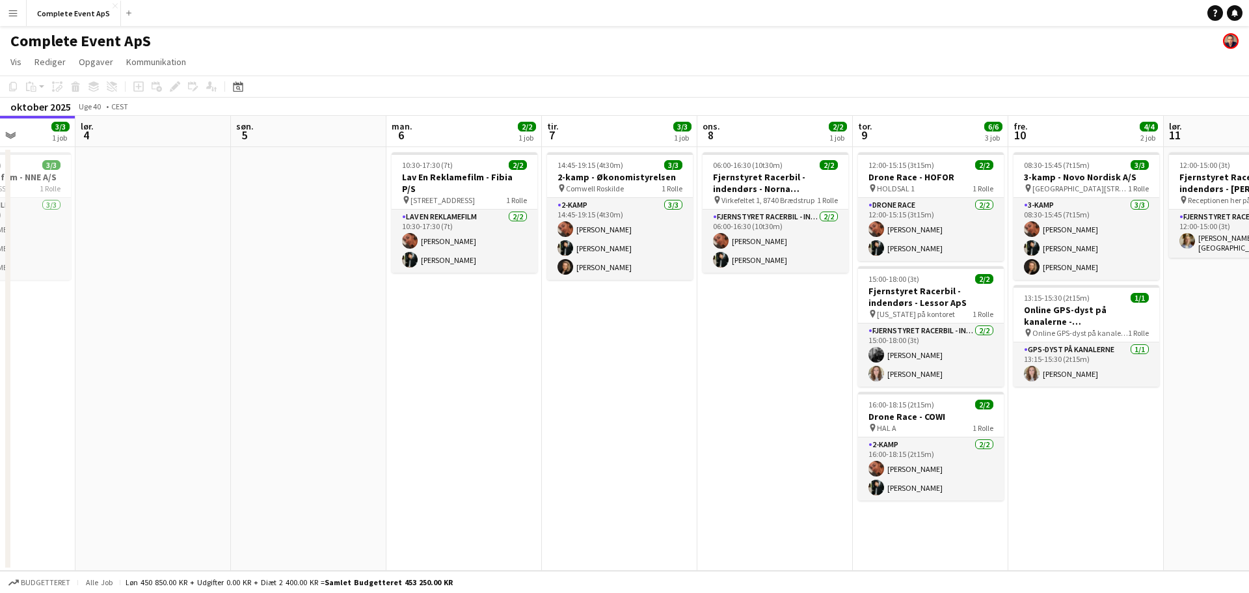
drag, startPoint x: 772, startPoint y: 393, endPoint x: 386, endPoint y: 365, distance: 387.4
click at [386, 365] on app-calendar-viewport "ons. 1 3/3 2 job tor. 2 5/5 3 job fre. 3 3/3 1 job lør. 4 søn. 5 man. 6 2/2 1 j…" at bounding box center [624, 343] width 1249 height 455
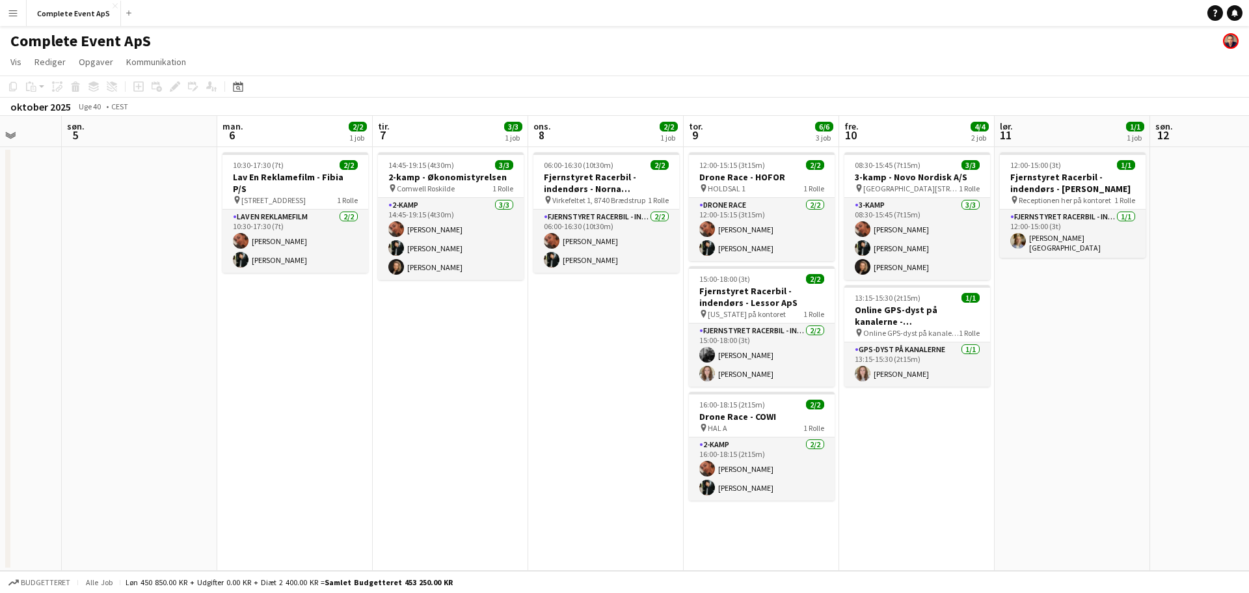
scroll to position [0, 459]
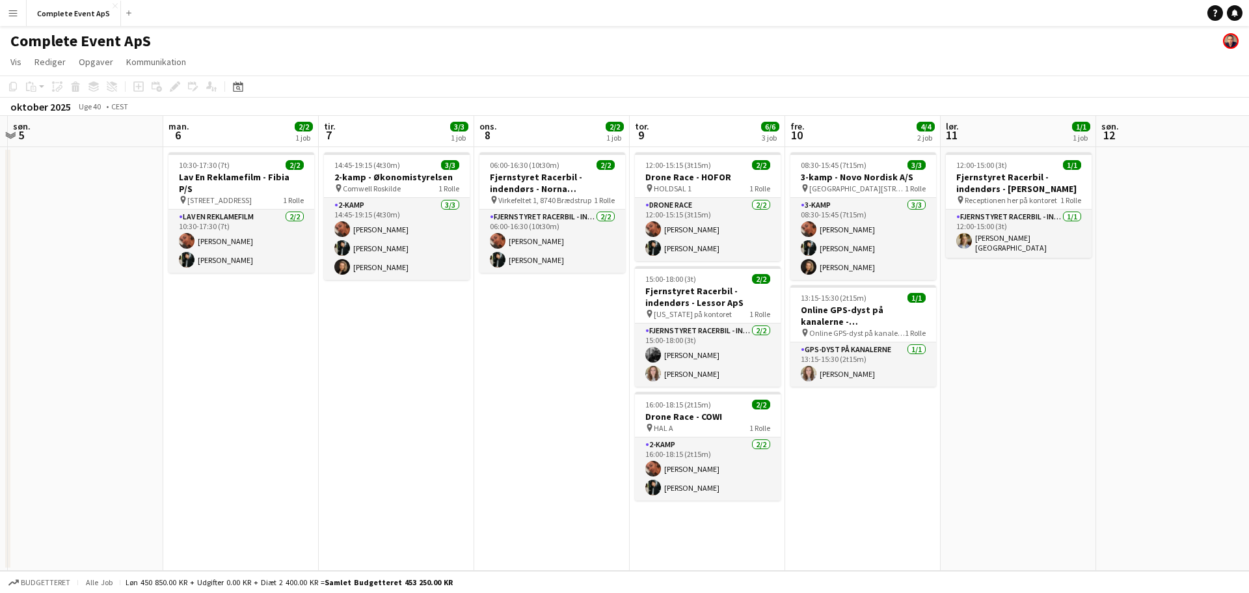
drag, startPoint x: 580, startPoint y: 344, endPoint x: 519, endPoint y: 337, distance: 60.9
click at [519, 337] on app-calendar-viewport "tor. 2 5/5 3 job fre. 3 3/3 1 job lør. 4 søn. 5 man. 6 2/2 1 job tir. 7 3/3 1 j…" at bounding box center [624, 343] width 1249 height 455
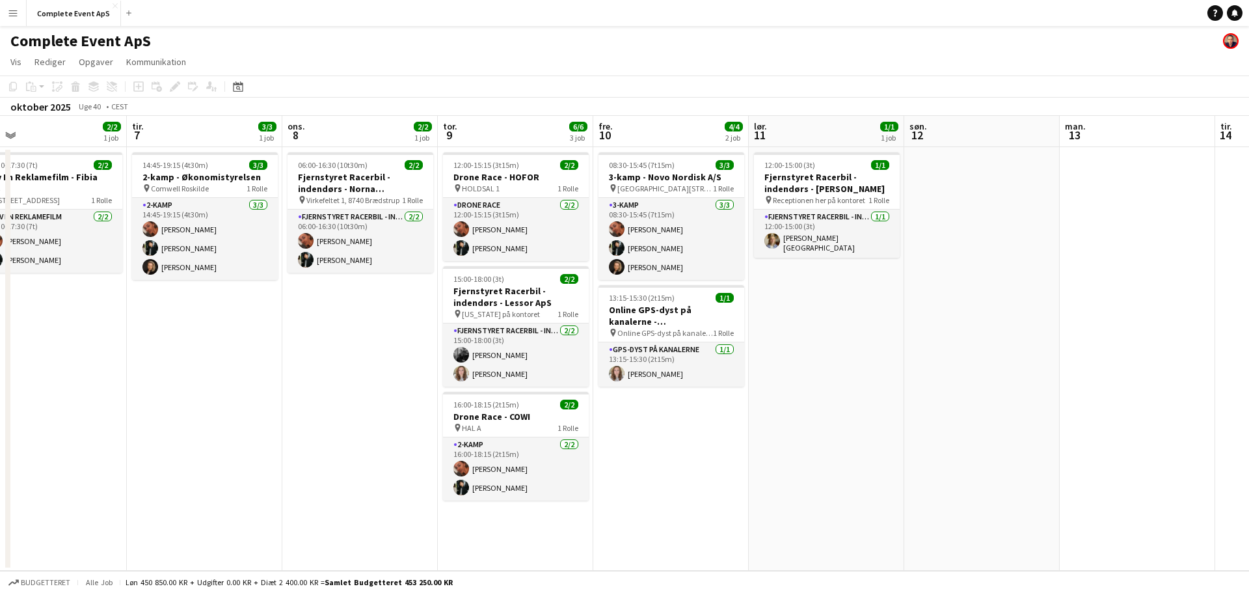
scroll to position [0, 287]
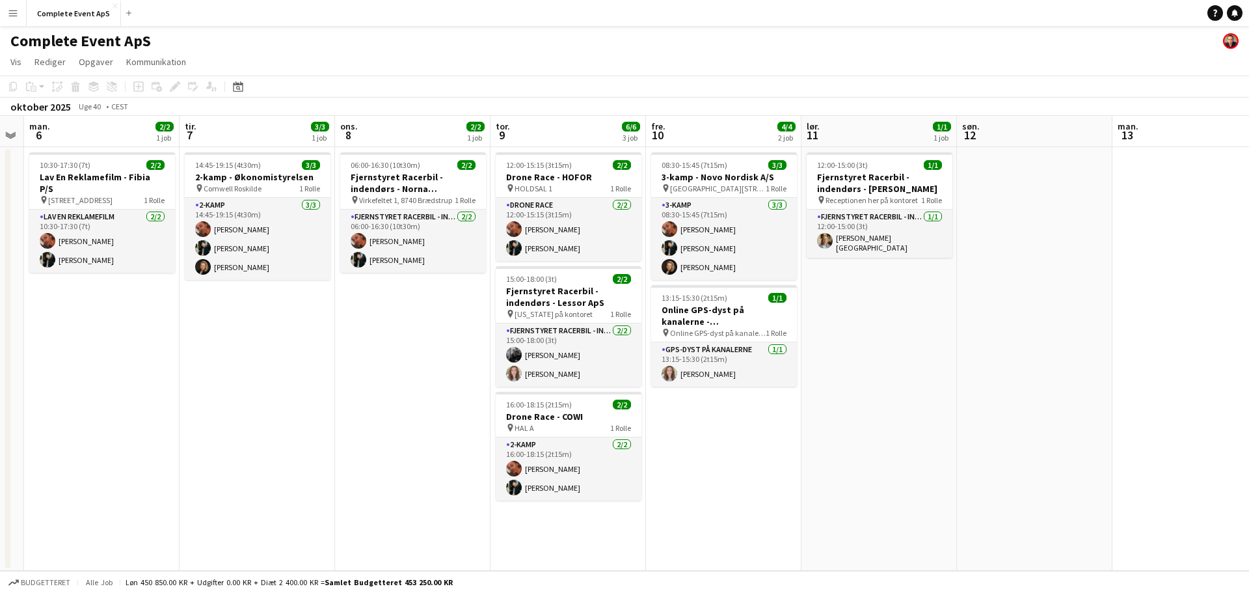
drag, startPoint x: 993, startPoint y: 440, endPoint x: 853, endPoint y: 415, distance: 141.4
click at [853, 415] on app-calendar-viewport "lør. 4 søn. 5 man. 6 2/2 1 job tir. 7 3/3 1 job ons. 8 2/2 1 job tor. 9 6/6 3 j…" at bounding box center [624, 343] width 1249 height 455
click at [71, 14] on button "Complete Event ApS Luk" at bounding box center [74, 13] width 94 height 25
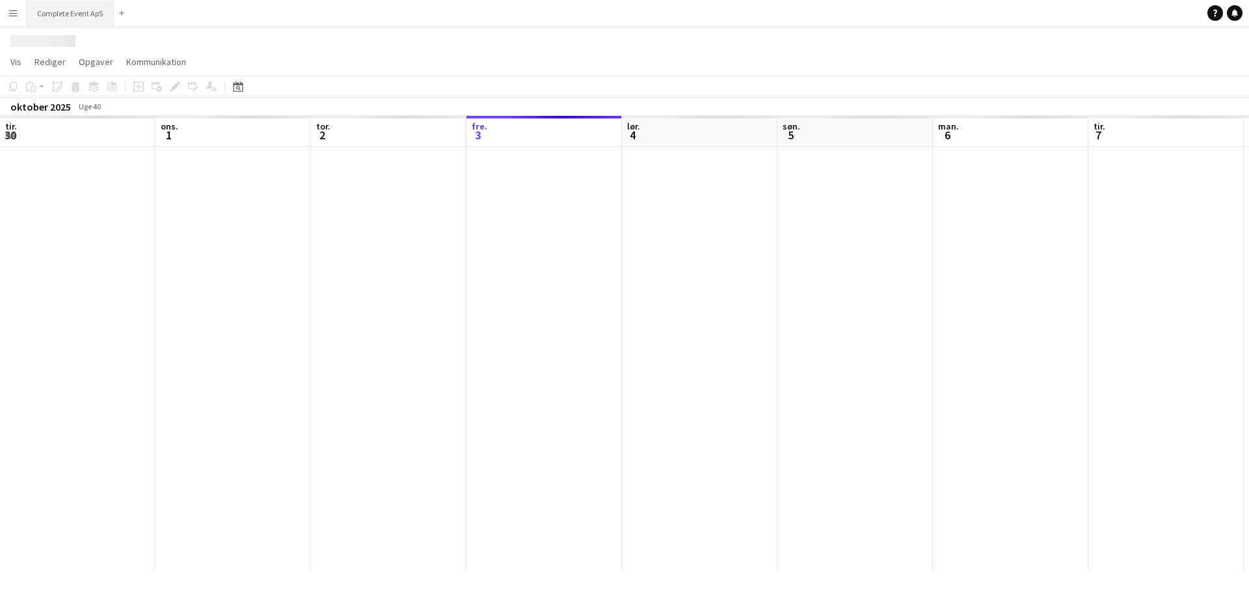
scroll to position [0, 311]
